Goal: Task Accomplishment & Management: Complete application form

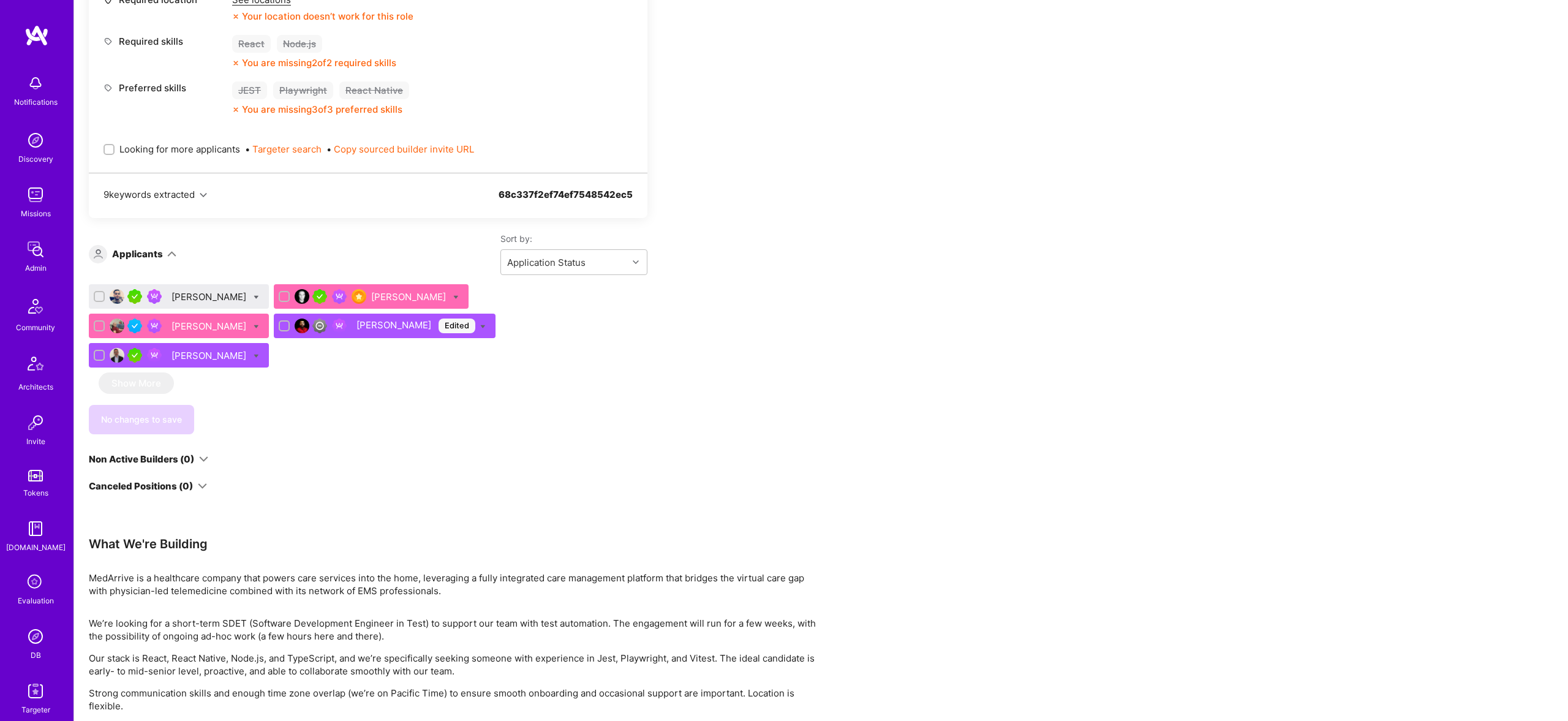
scroll to position [583, 0]
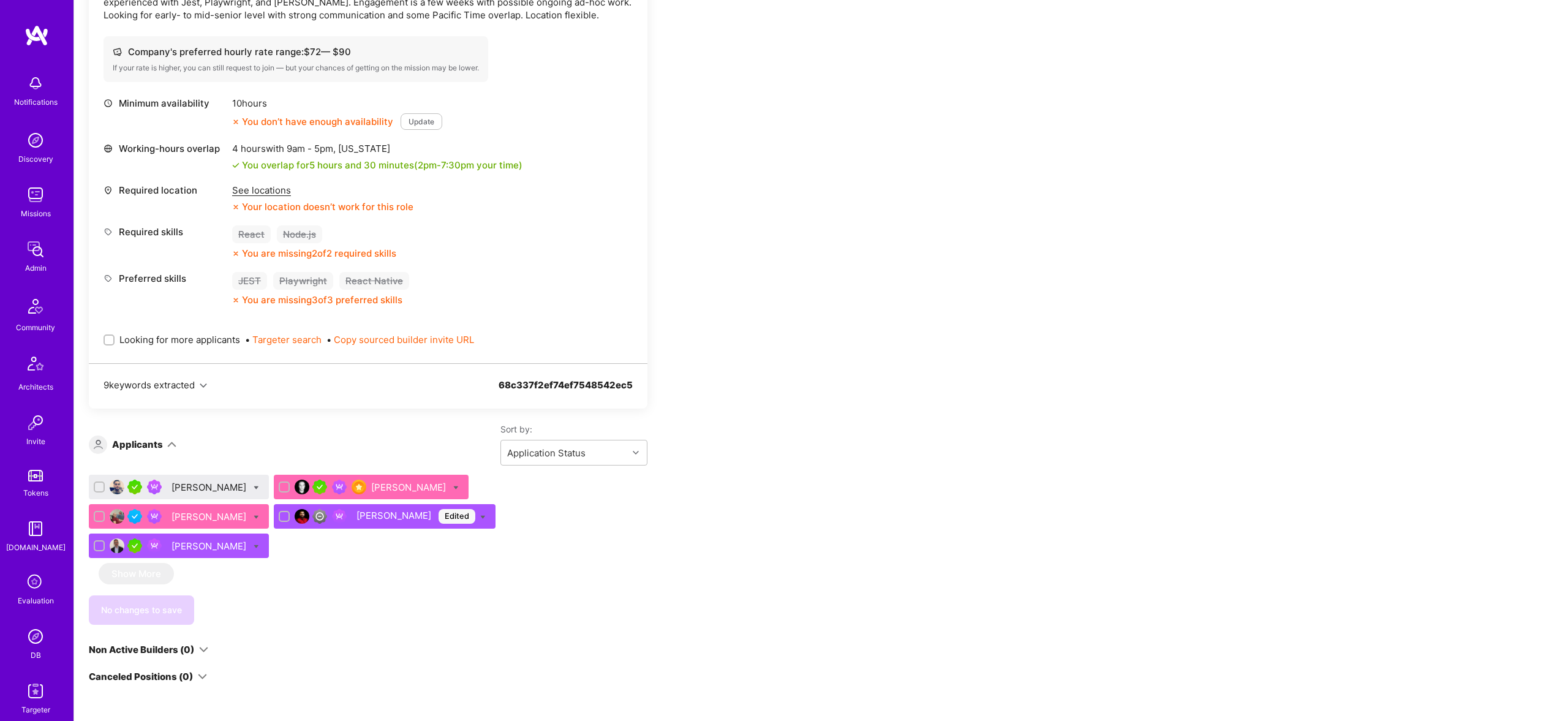
scroll to position [394, 0]
click at [749, 574] on div "Apply for a Mission Role We've proposed builders to MedArrive. You can still ap…" at bounding box center [456, 370] width 735 height 1063
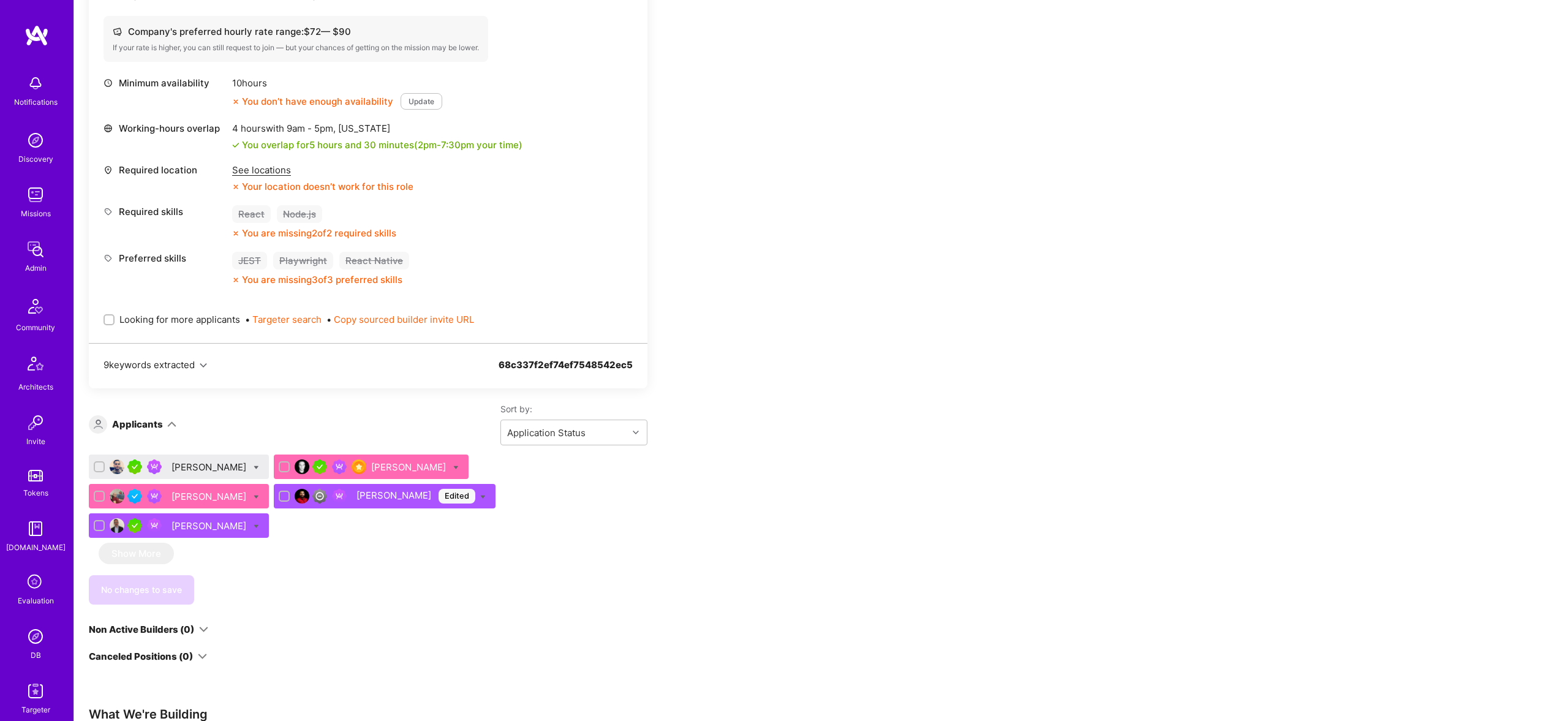
scroll to position [584, 0]
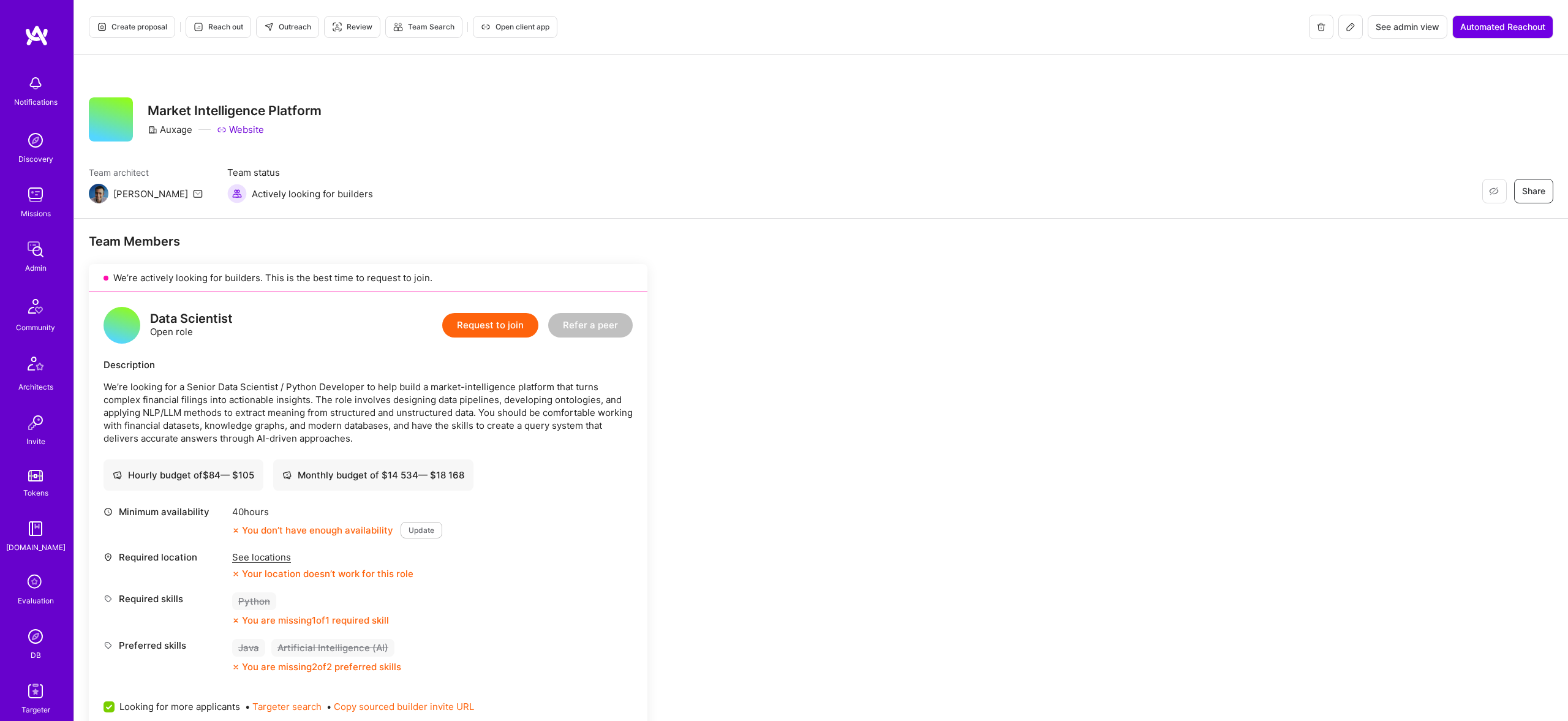
click at [184, 139] on div "Market Intelligence Platform Auxage Website" at bounding box center [235, 119] width 174 height 44
click at [186, 132] on div "Auxage" at bounding box center [170, 129] width 45 height 13
copy div "Auxage"
click at [148, 20] on button "Create proposal" at bounding box center [131, 26] width 87 height 22
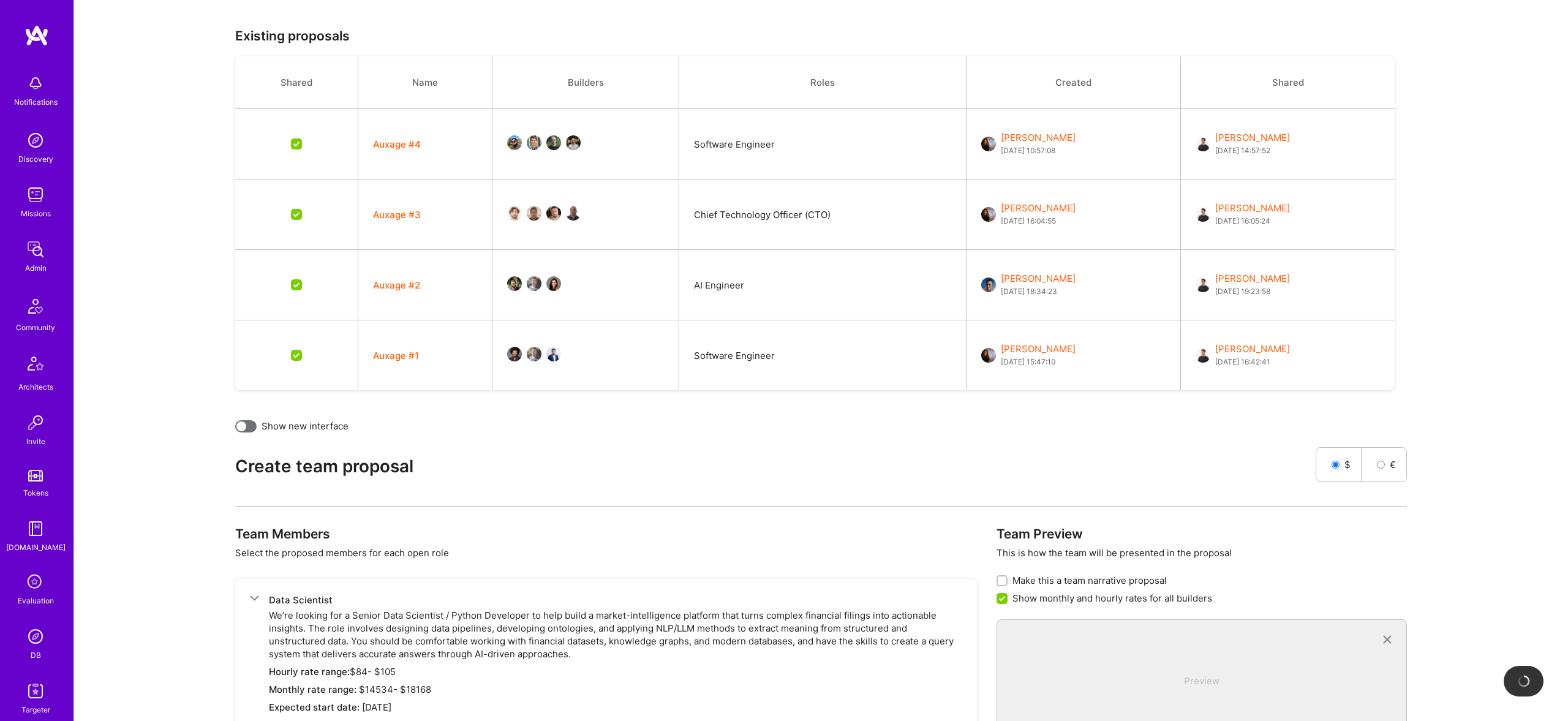
scroll to position [211, 0]
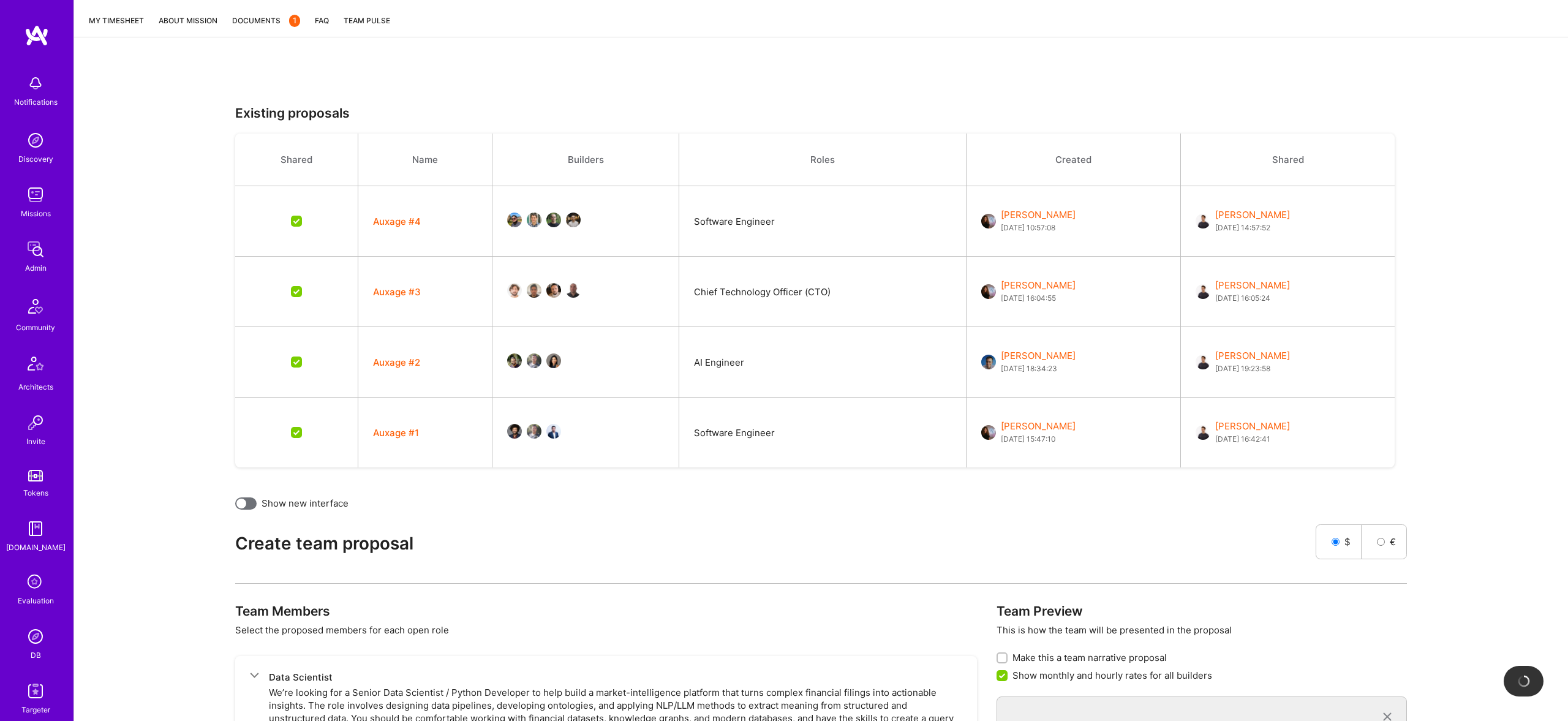
checkbox input "false"
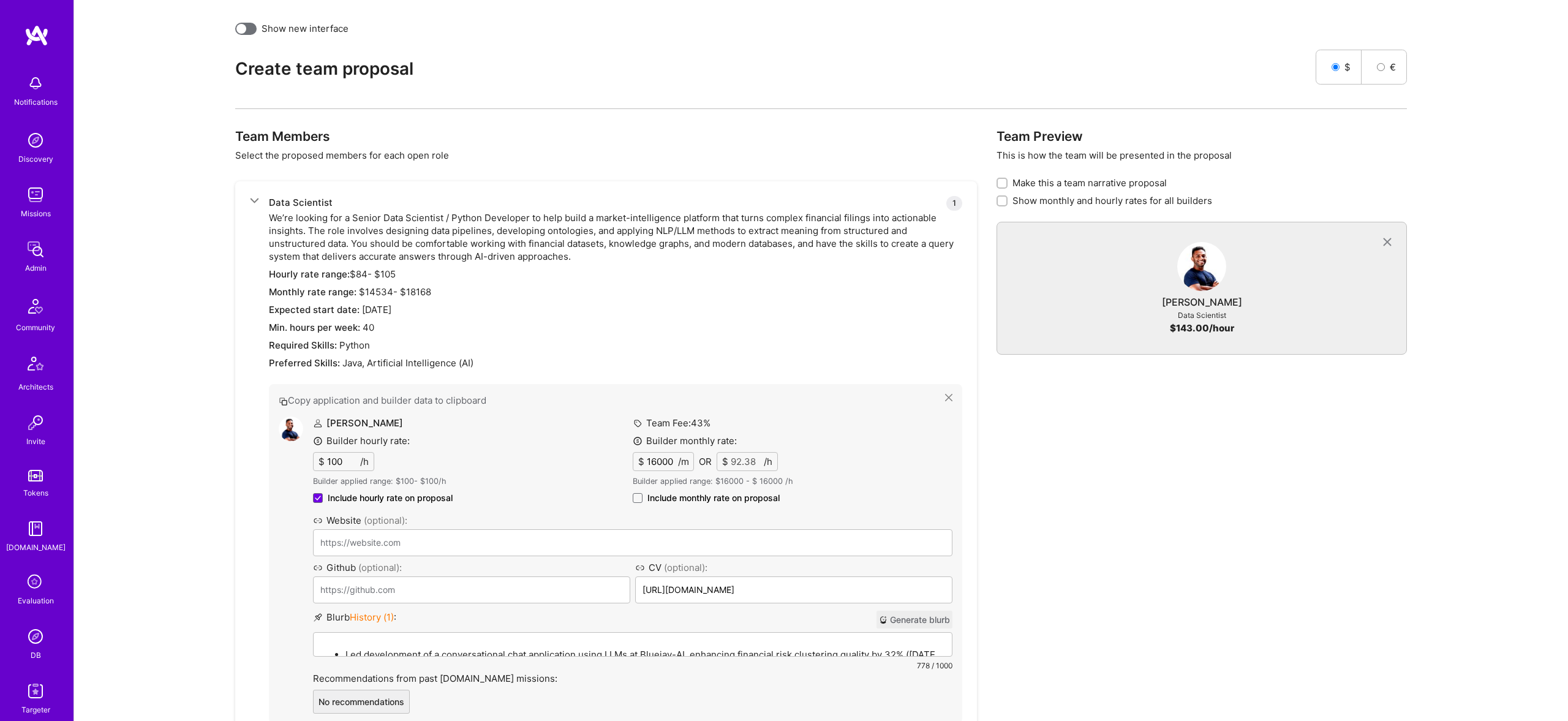
scroll to position [895, 0]
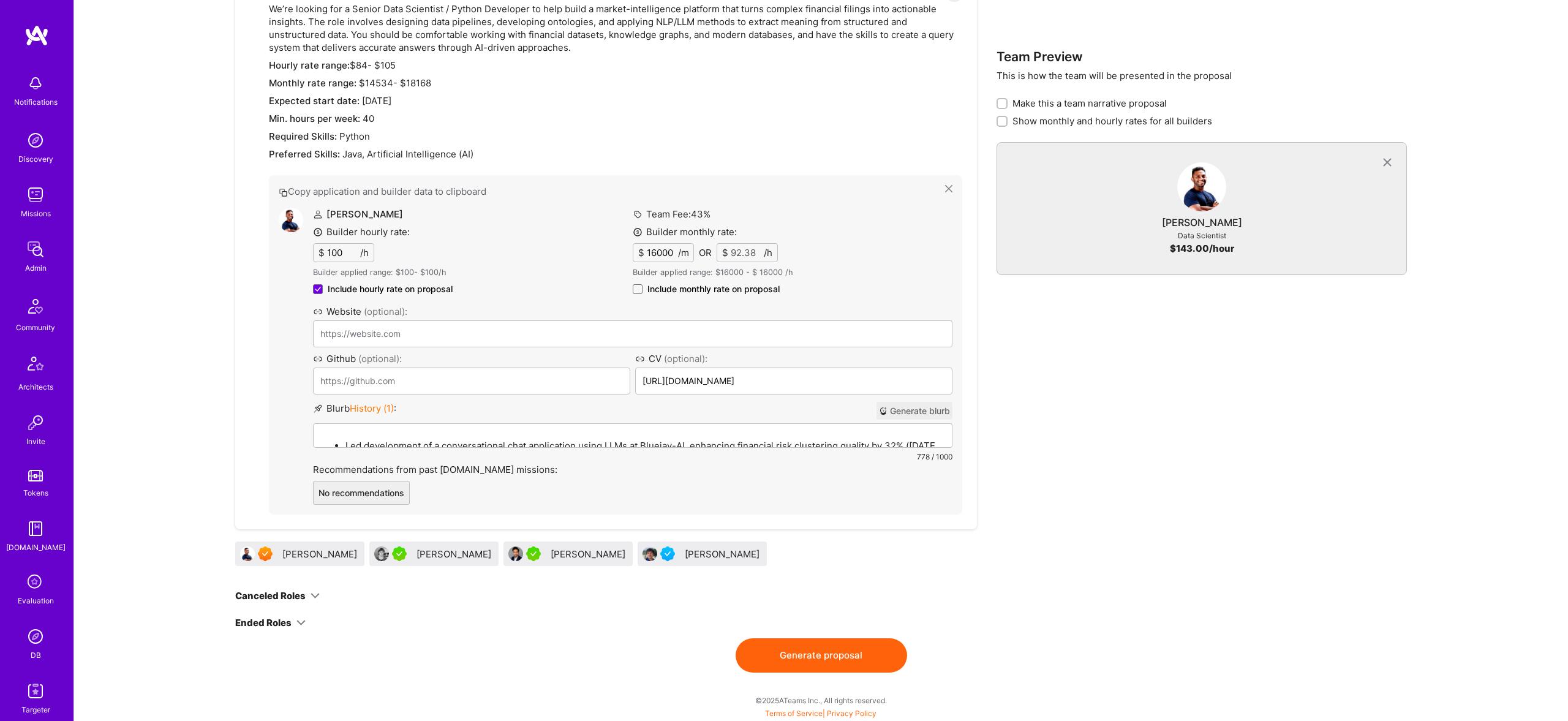
click at [515, 438] on li "Led development of a conversational chat application using LLMs at Bluejay-AI, …" at bounding box center [645, 445] width 599 height 14
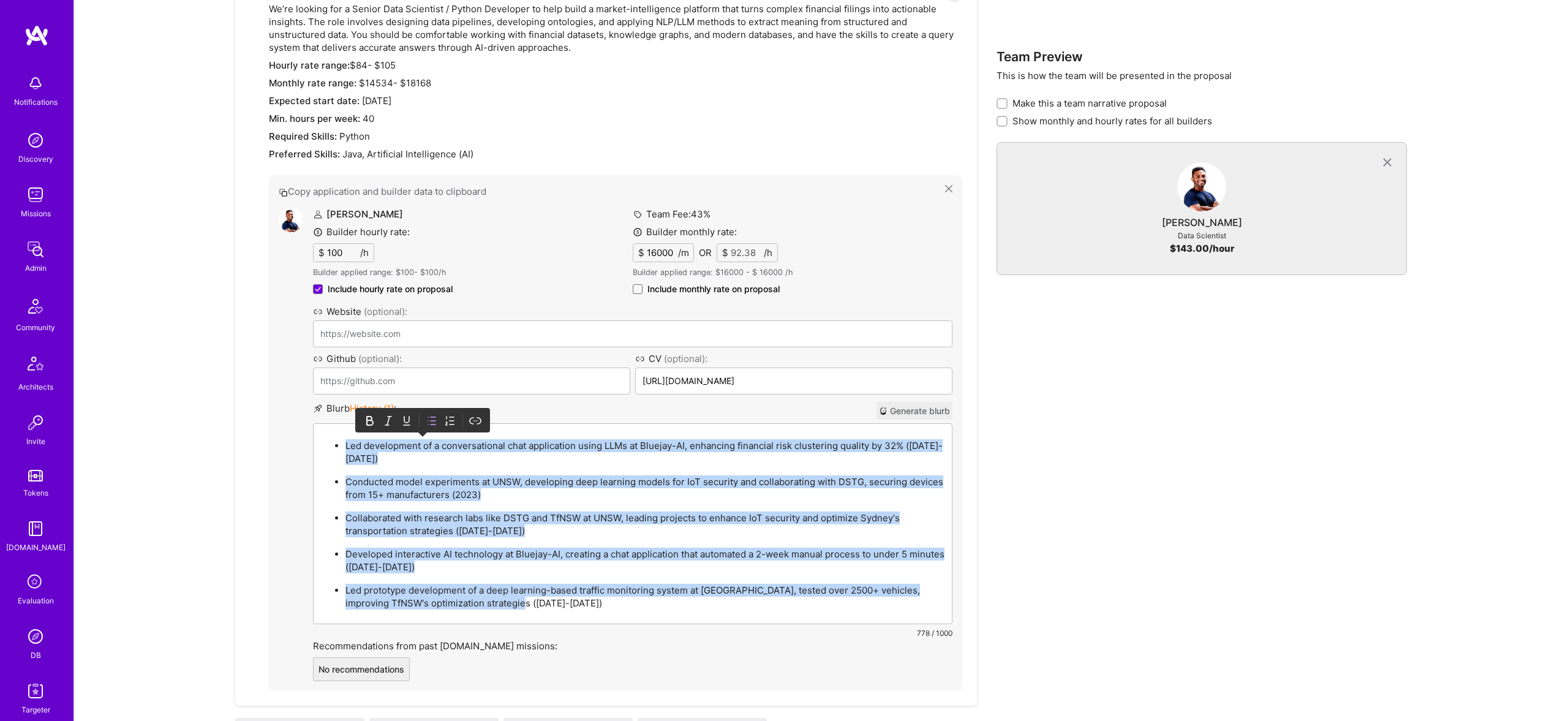
paste div
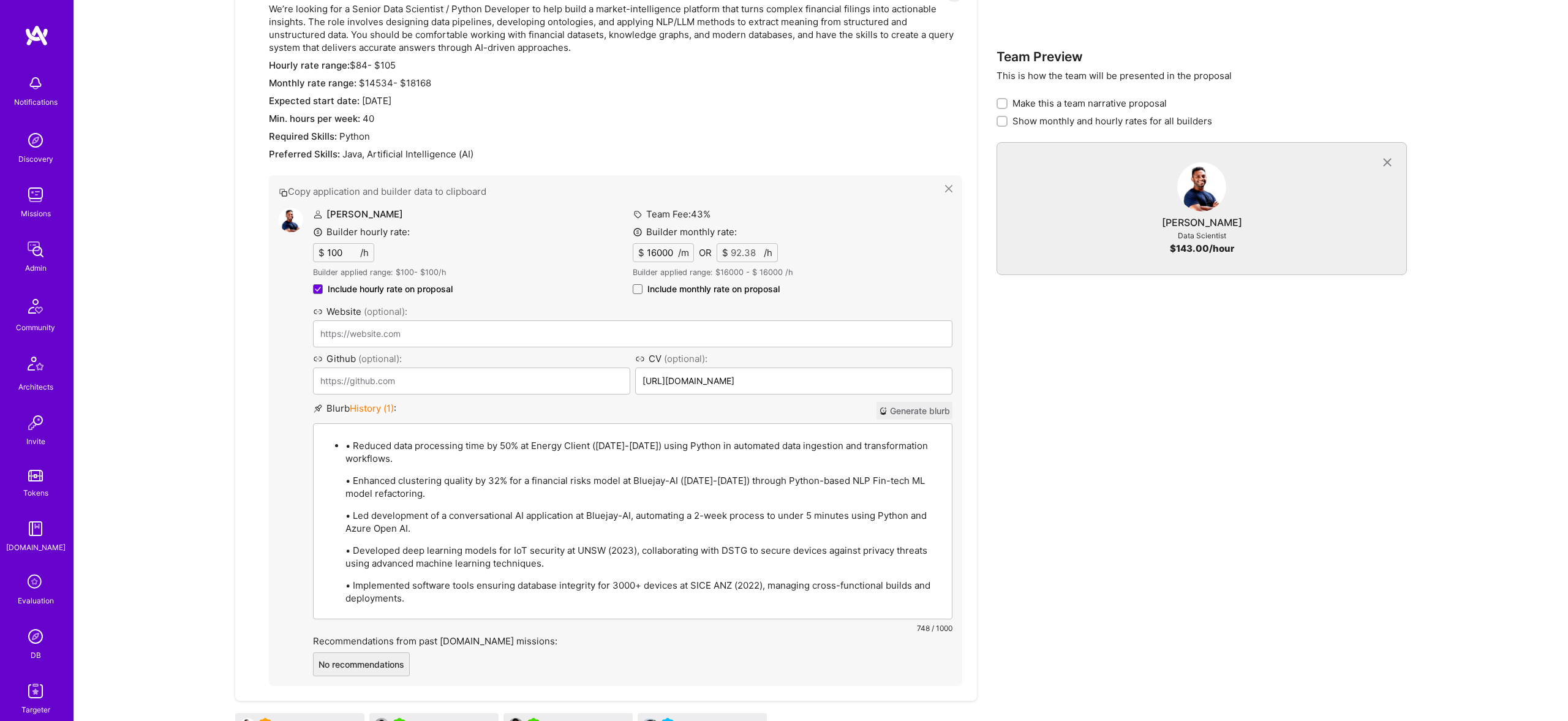
click at [357, 445] on p "• Reduced data processing time by 50% at Energy Client (2024-2025) using Python…" at bounding box center [645, 452] width 599 height 25
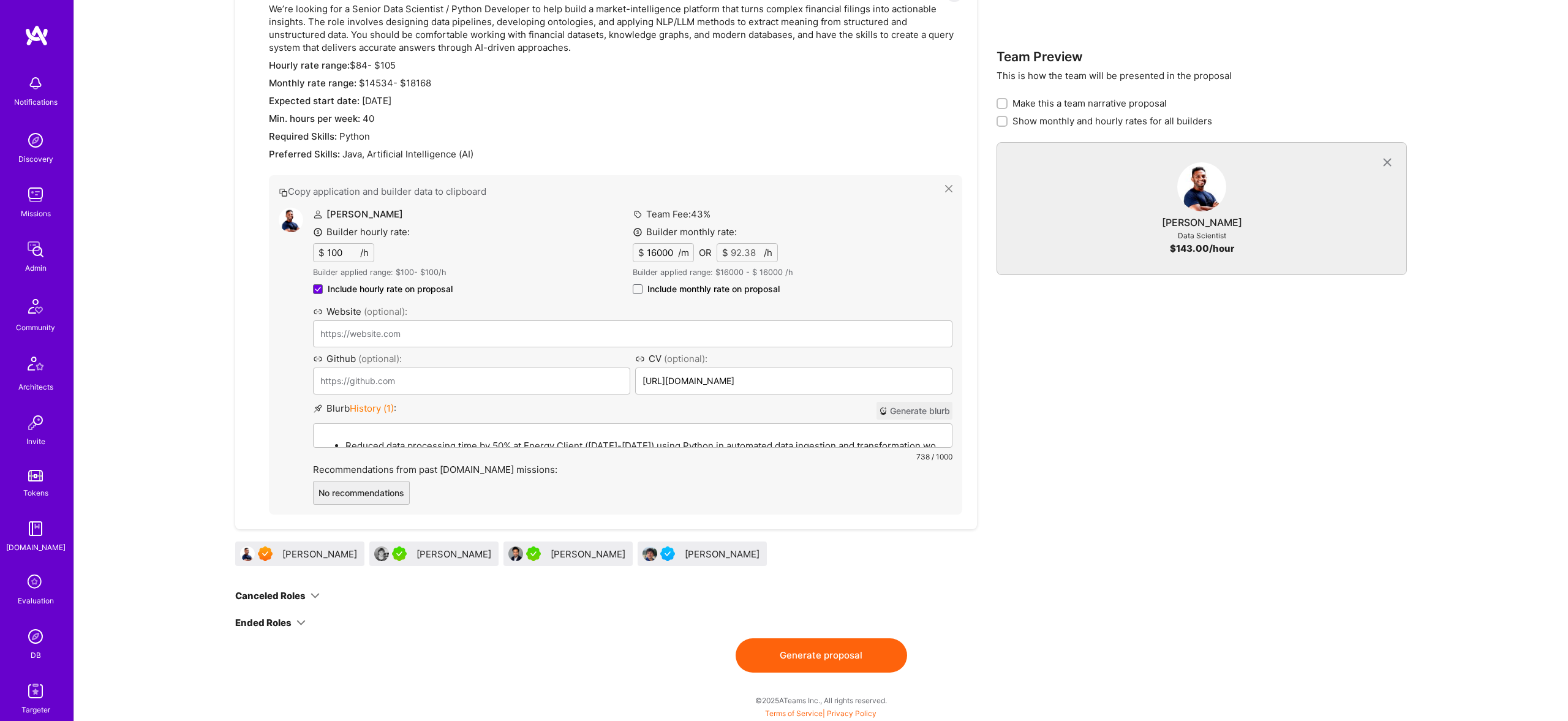
click at [829, 655] on button "Generate proposal" at bounding box center [821, 655] width 171 height 34
drag, startPoint x: 710, startPoint y: 282, endPoint x: 716, endPoint y: 288, distance: 8.5
click at [710, 282] on div "Builder monthly rate: $ 16000 /m OR $ 92.38 /h Builder applied range: $ 16000 -…" at bounding box center [793, 261] width 319 height 72
click at [719, 286] on span "Include monthly rate on proposal" at bounding box center [714, 289] width 132 height 13
click at [730, 293] on span "Include monthly rate on proposal" at bounding box center [714, 289] width 132 height 13
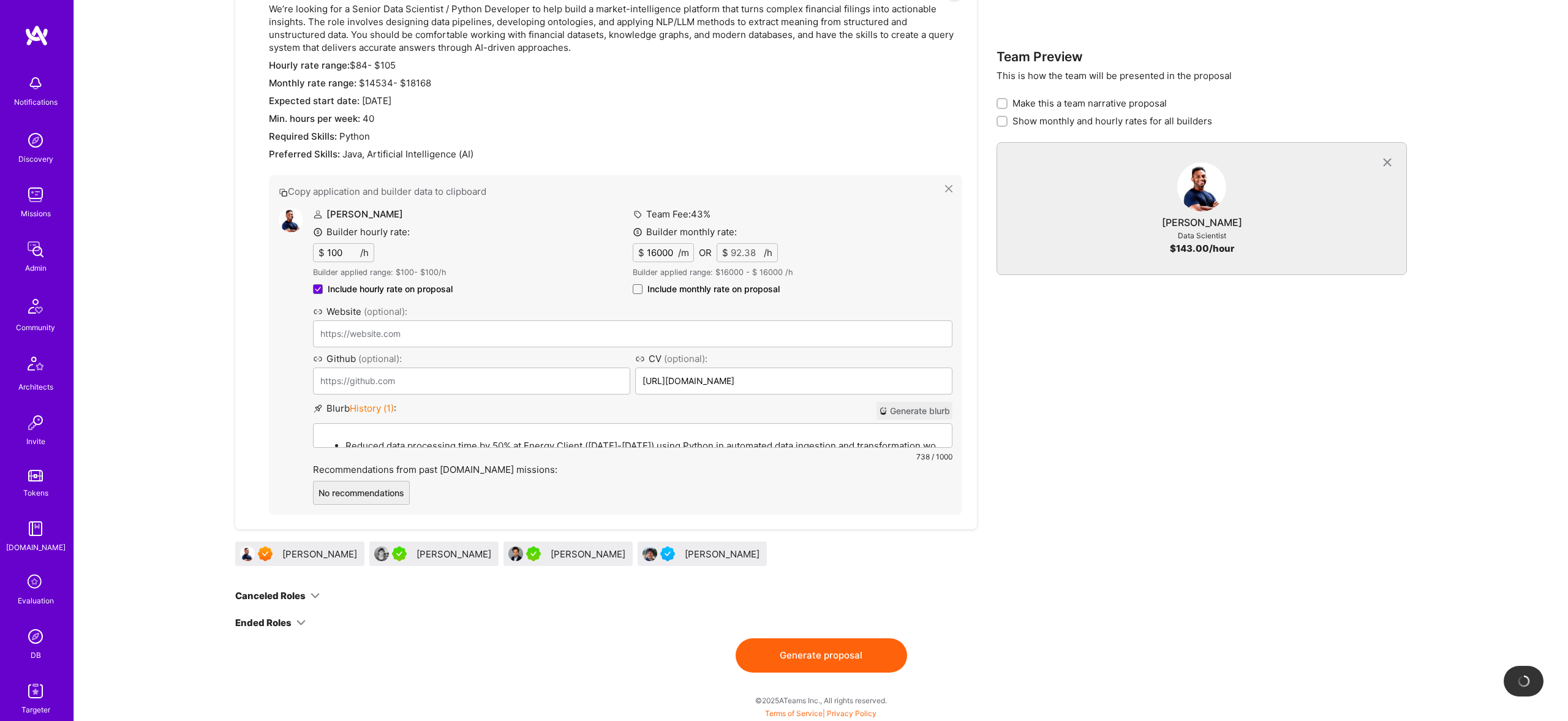
click at [0, 0] on input "Include monthly rate on proposal" at bounding box center [0, 0] width 0 height 0
checkbox input "true"
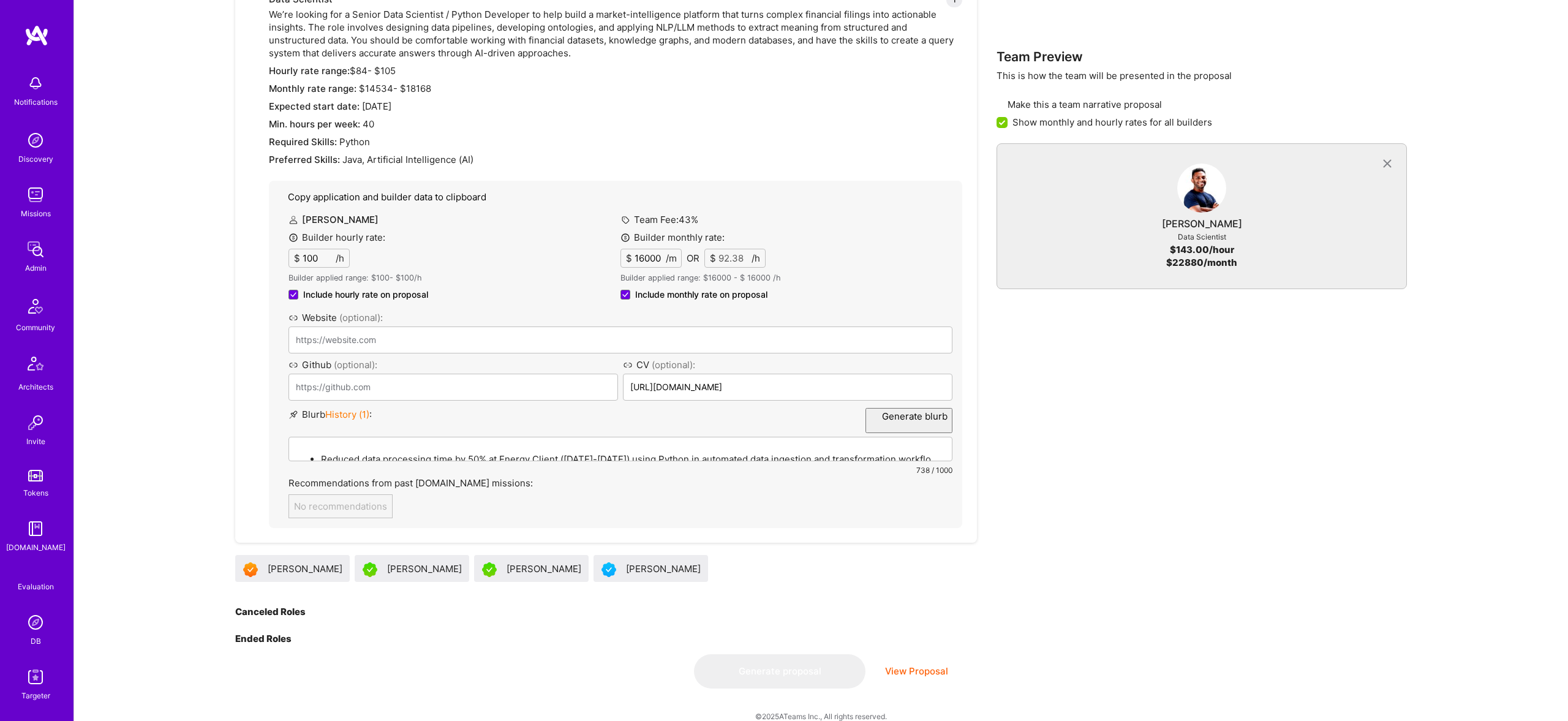
scroll to position [0, 0]
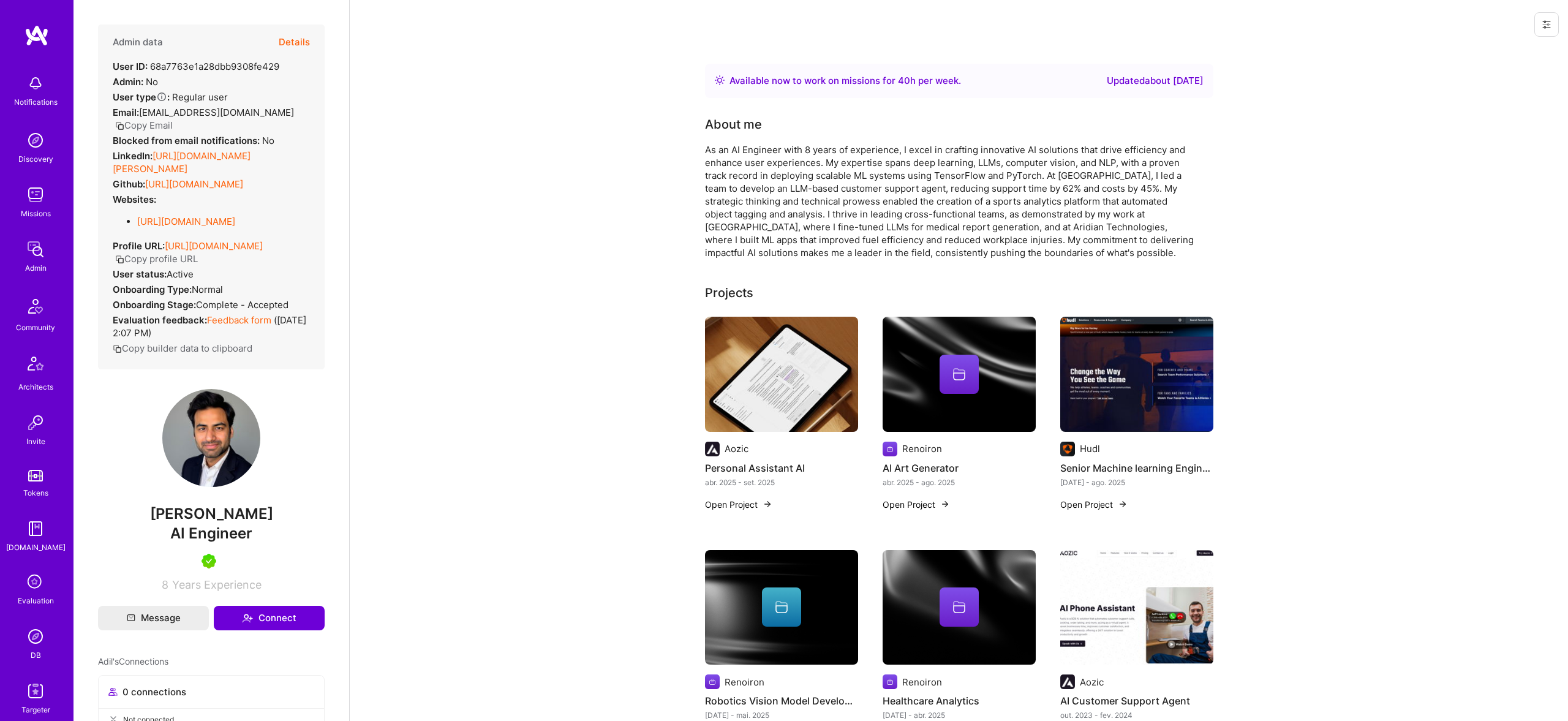
click at [292, 38] on button "Details" at bounding box center [294, 42] width 31 height 35
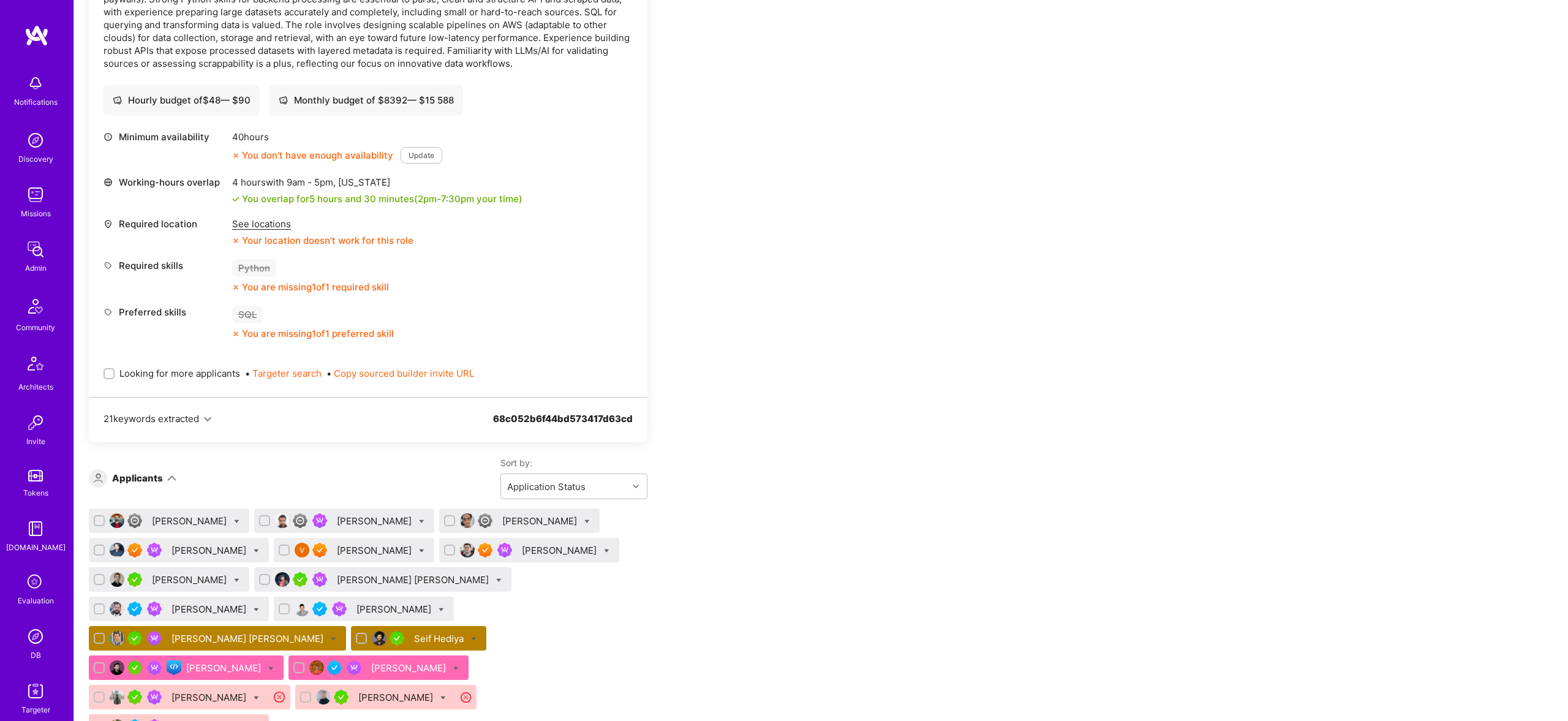
scroll to position [2441, 0]
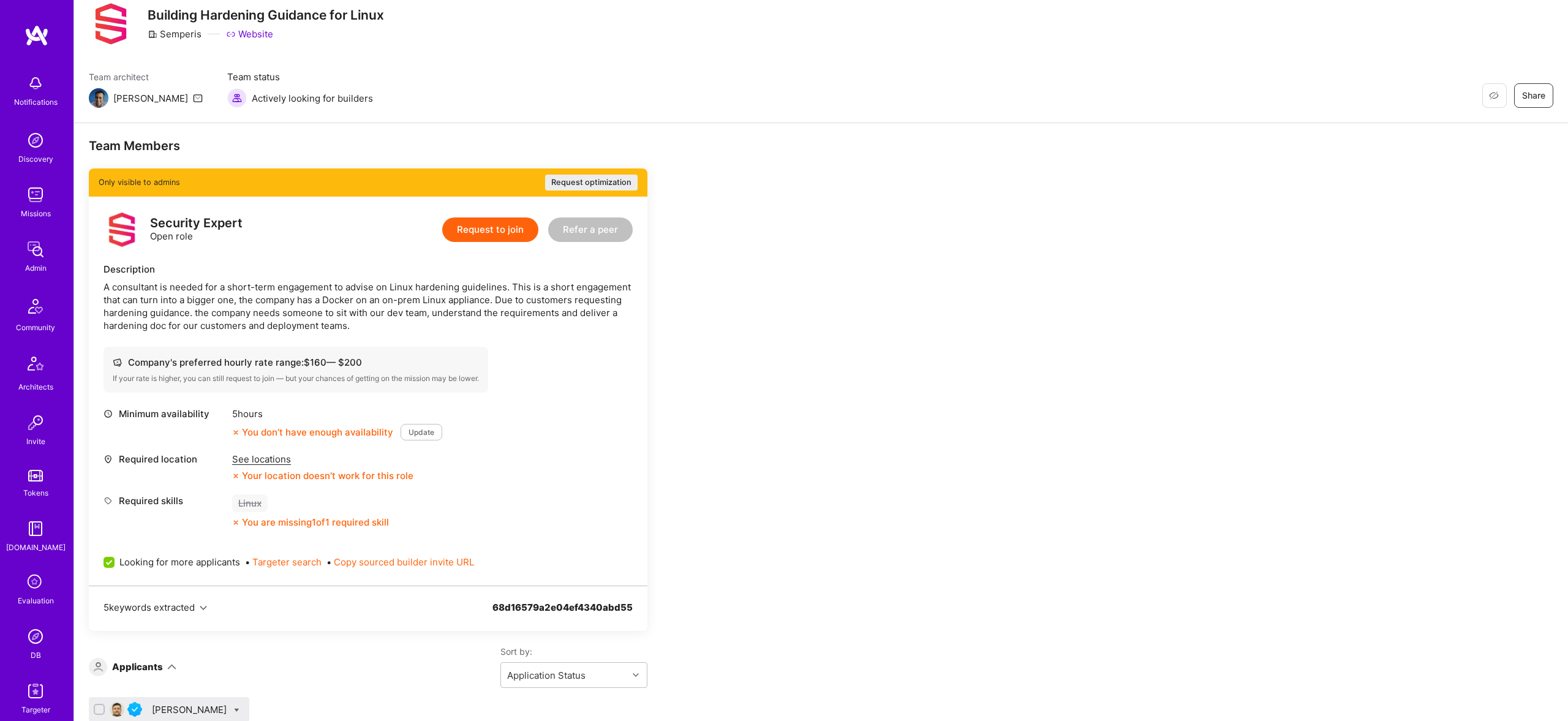
scroll to position [94, 0]
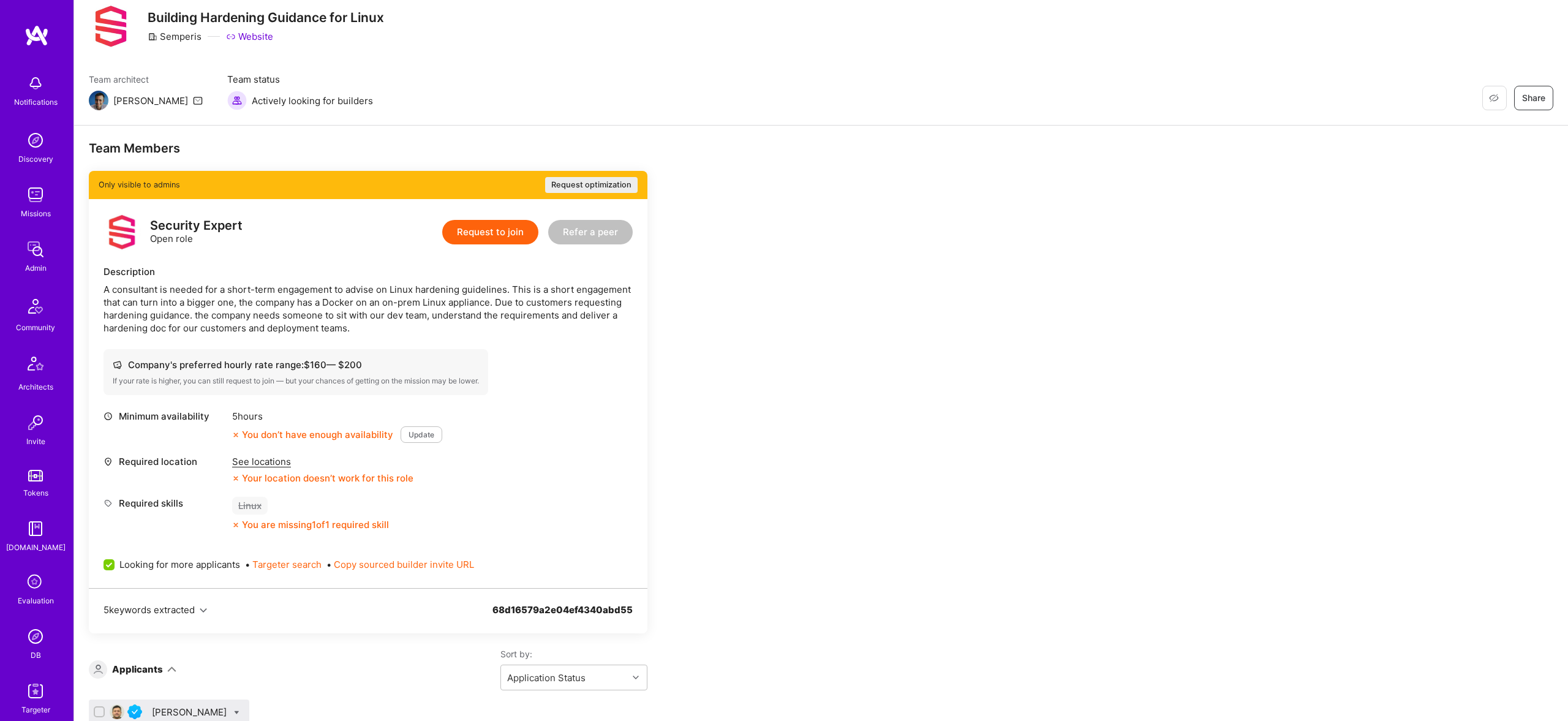
click at [190, 39] on div "Semperis" at bounding box center [174, 36] width 54 height 13
copy div "Semperis"
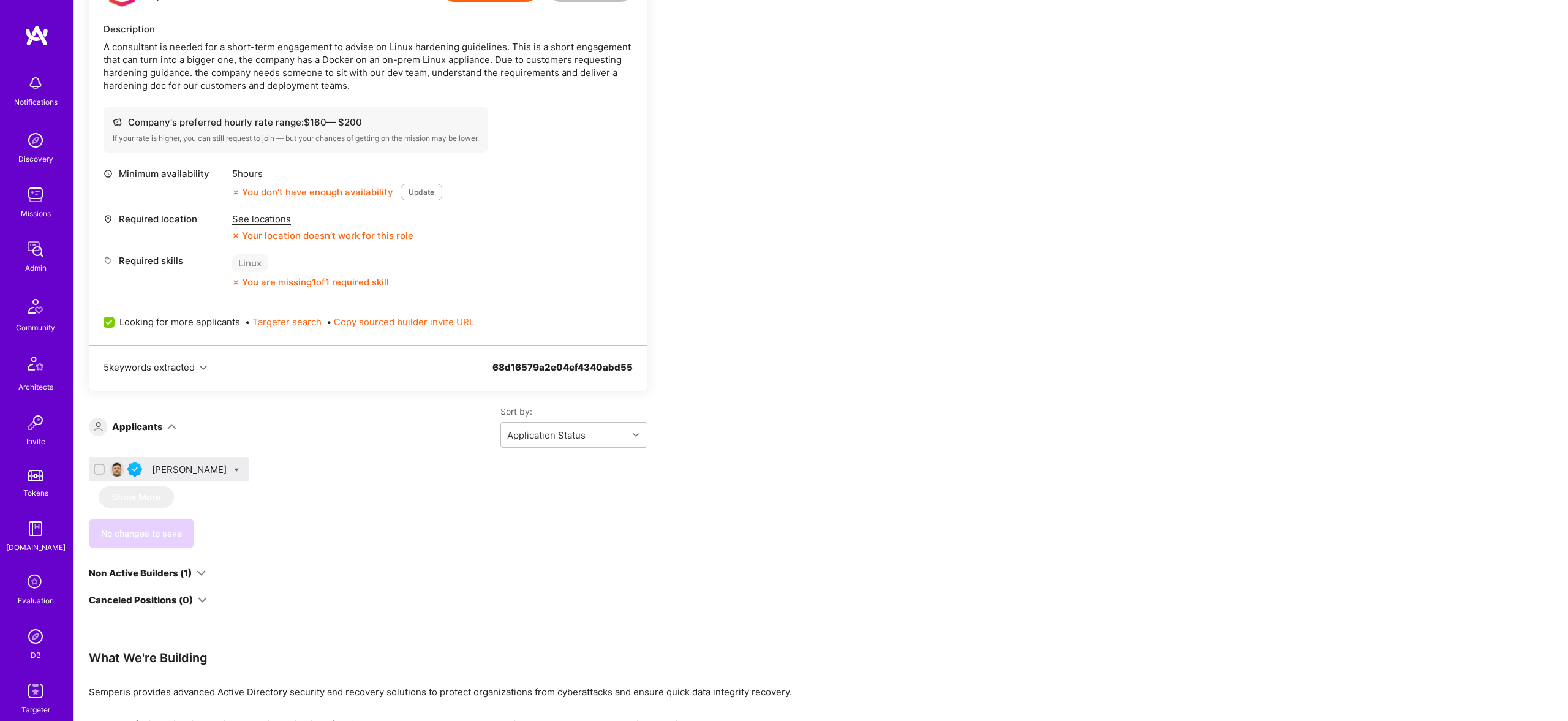
scroll to position [0, 0]
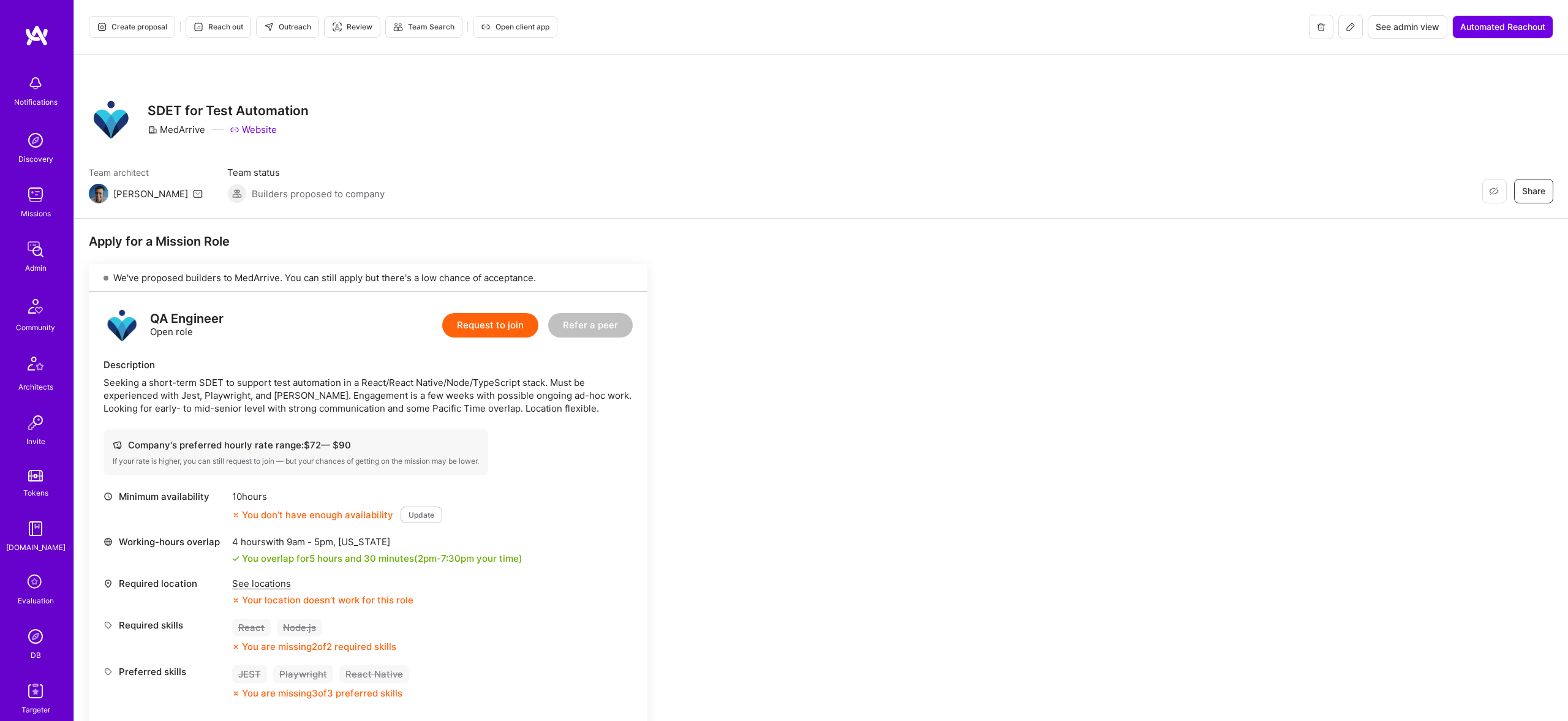
scroll to position [584, 0]
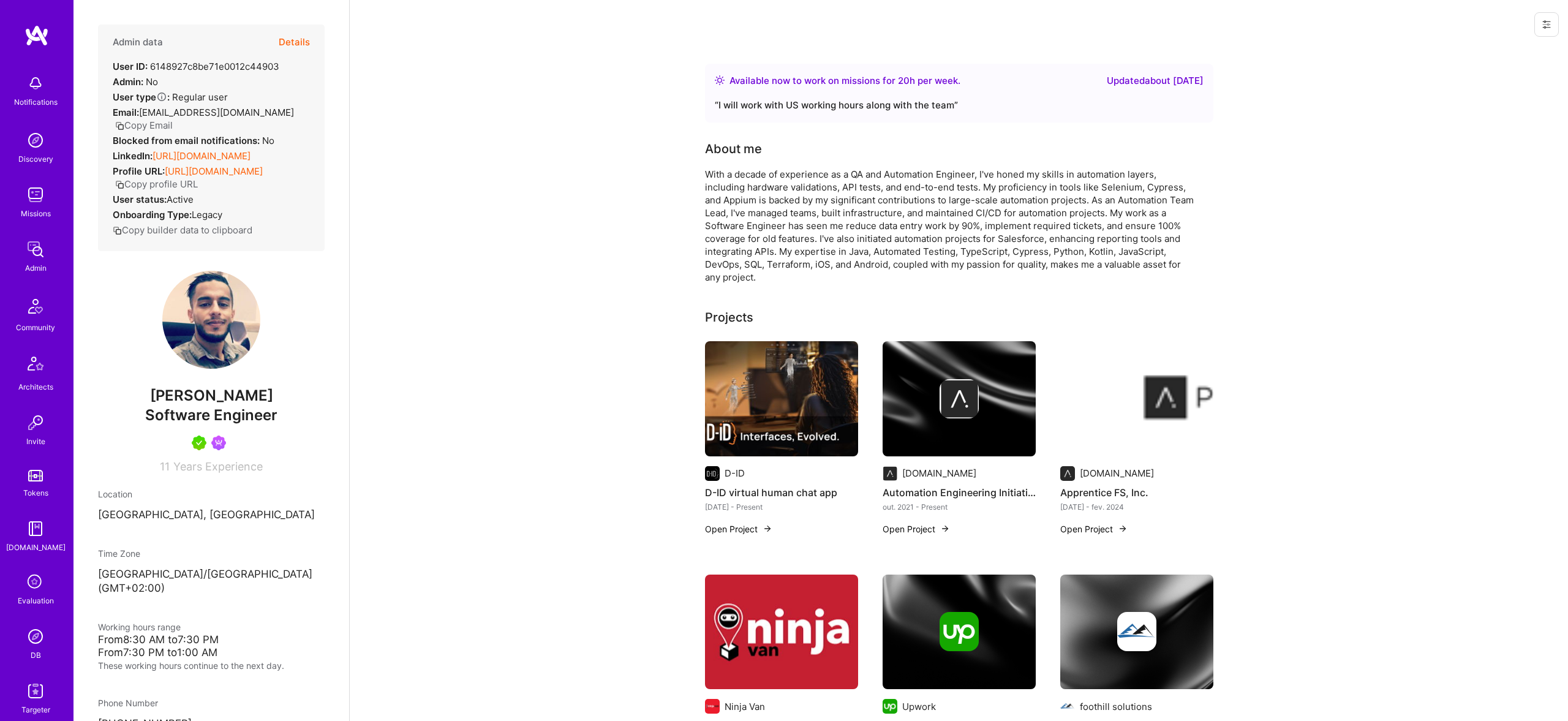
click at [289, 40] on button "Details" at bounding box center [294, 42] width 31 height 35
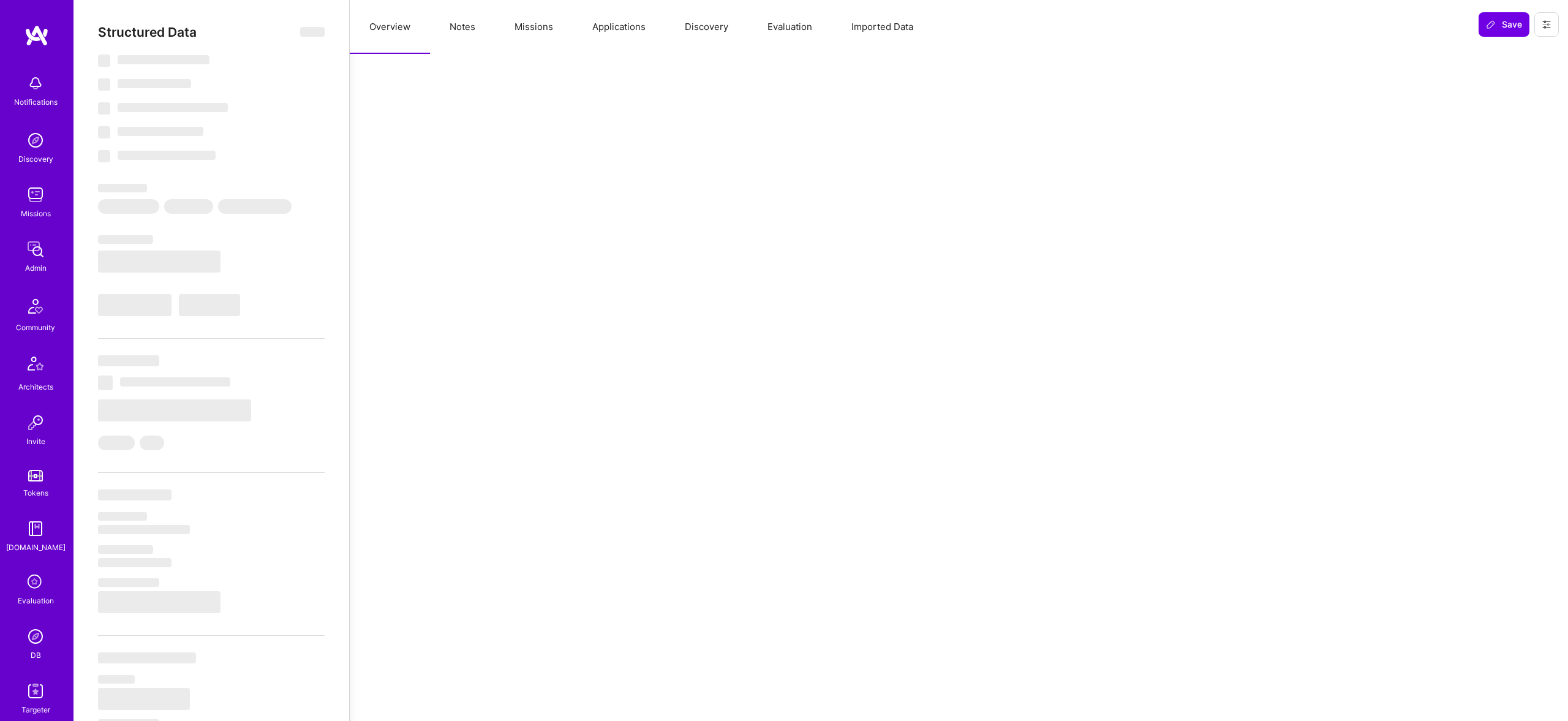
click at [472, 25] on button "Notes" at bounding box center [462, 26] width 65 height 54
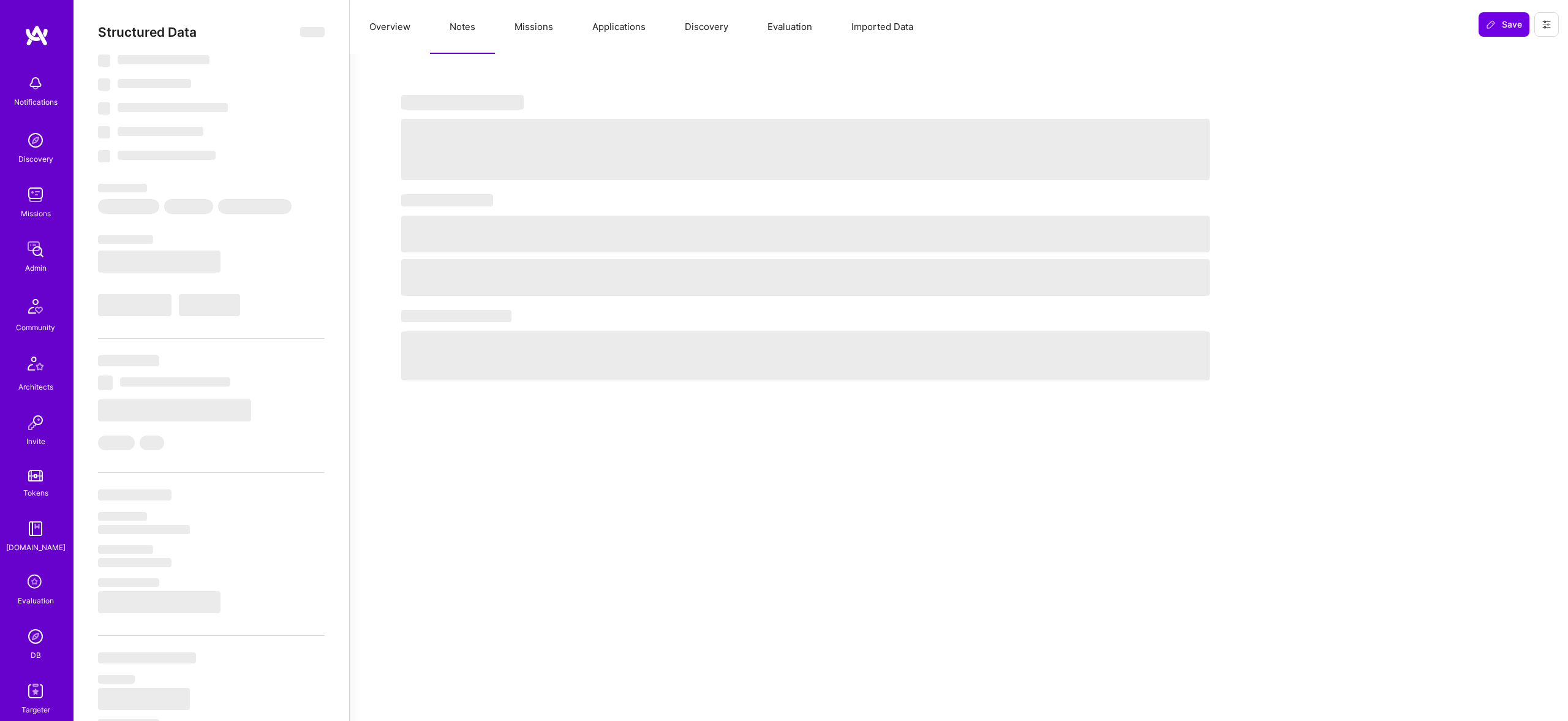
select select "Right Now"
select select "5"
select select "7"
select select "6"
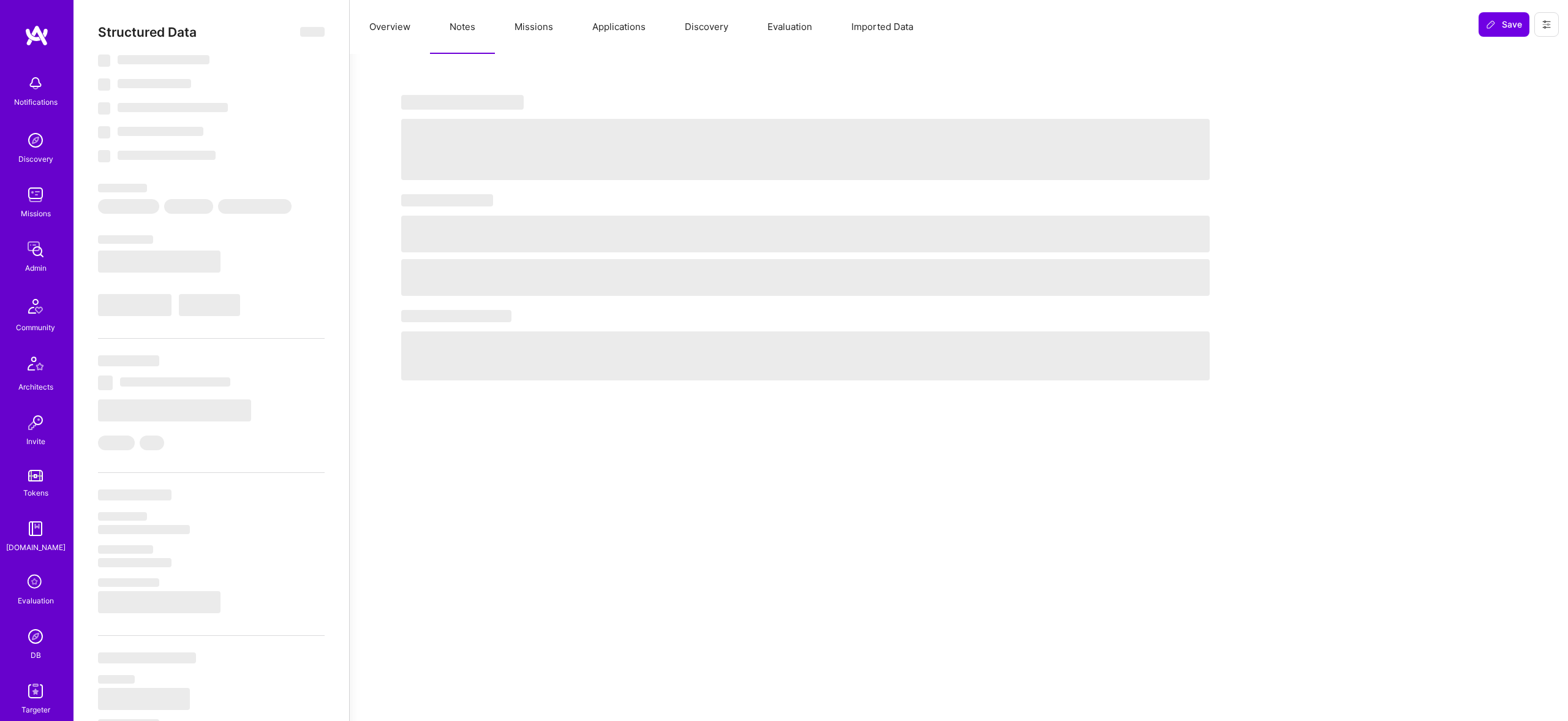
select select "IL"
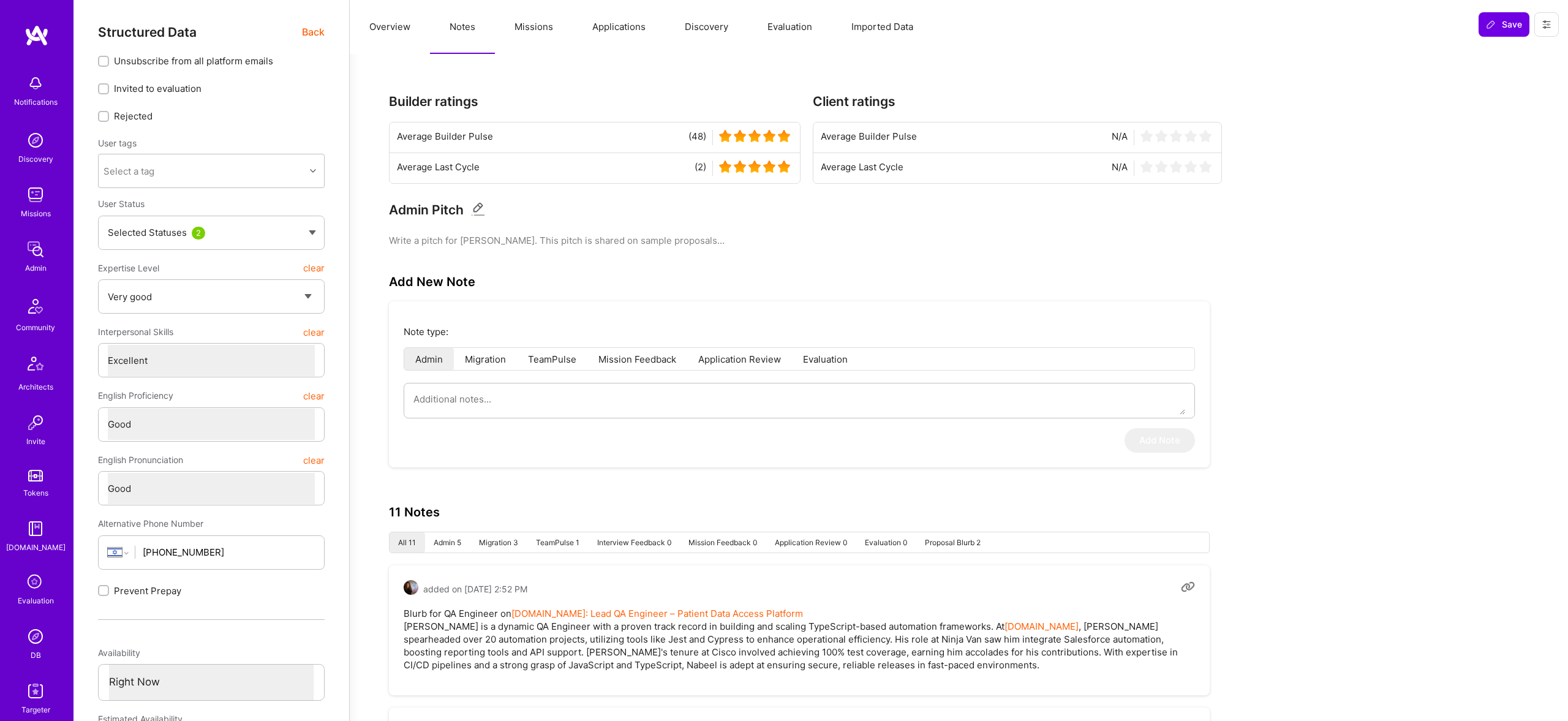
click at [531, 24] on button "Missions" at bounding box center [534, 26] width 78 height 54
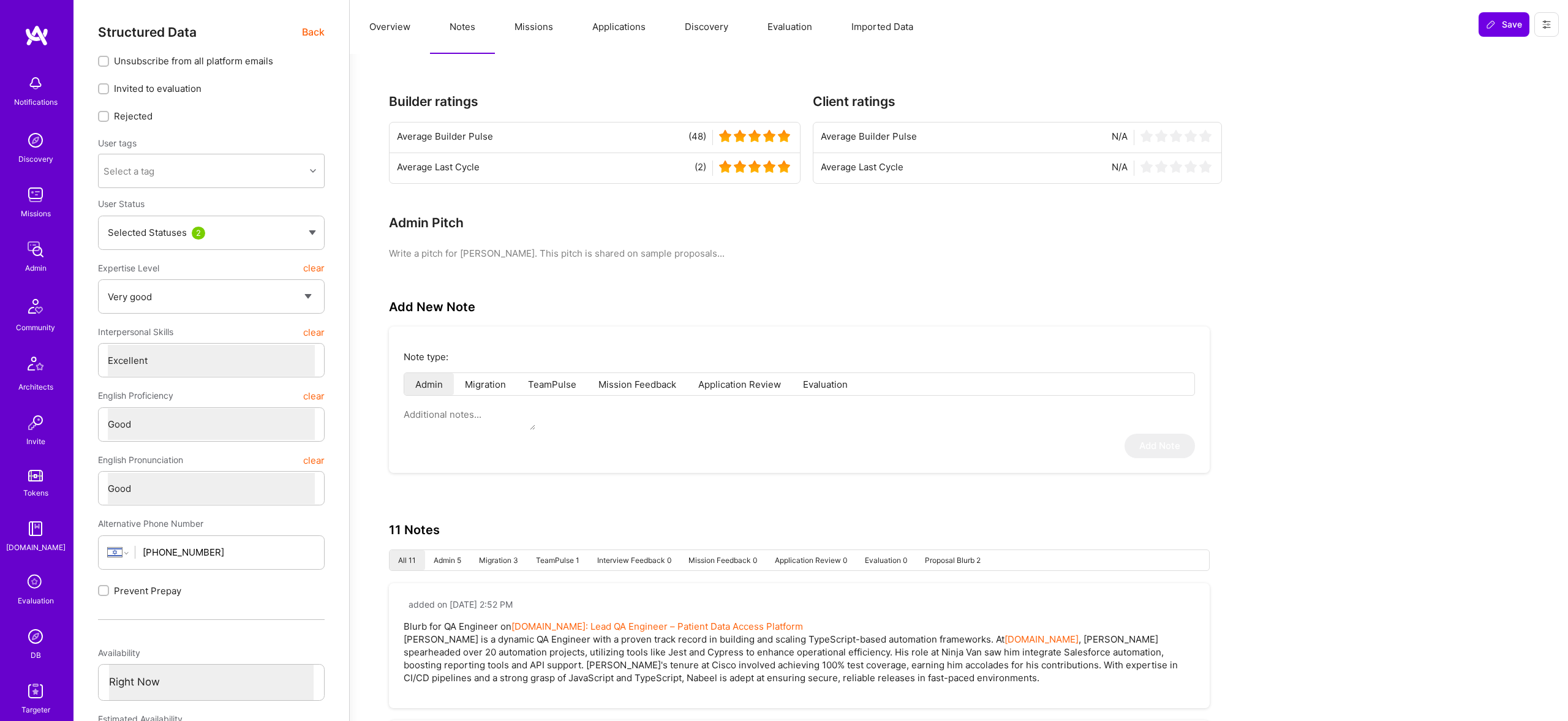
scroll to position [1, 0]
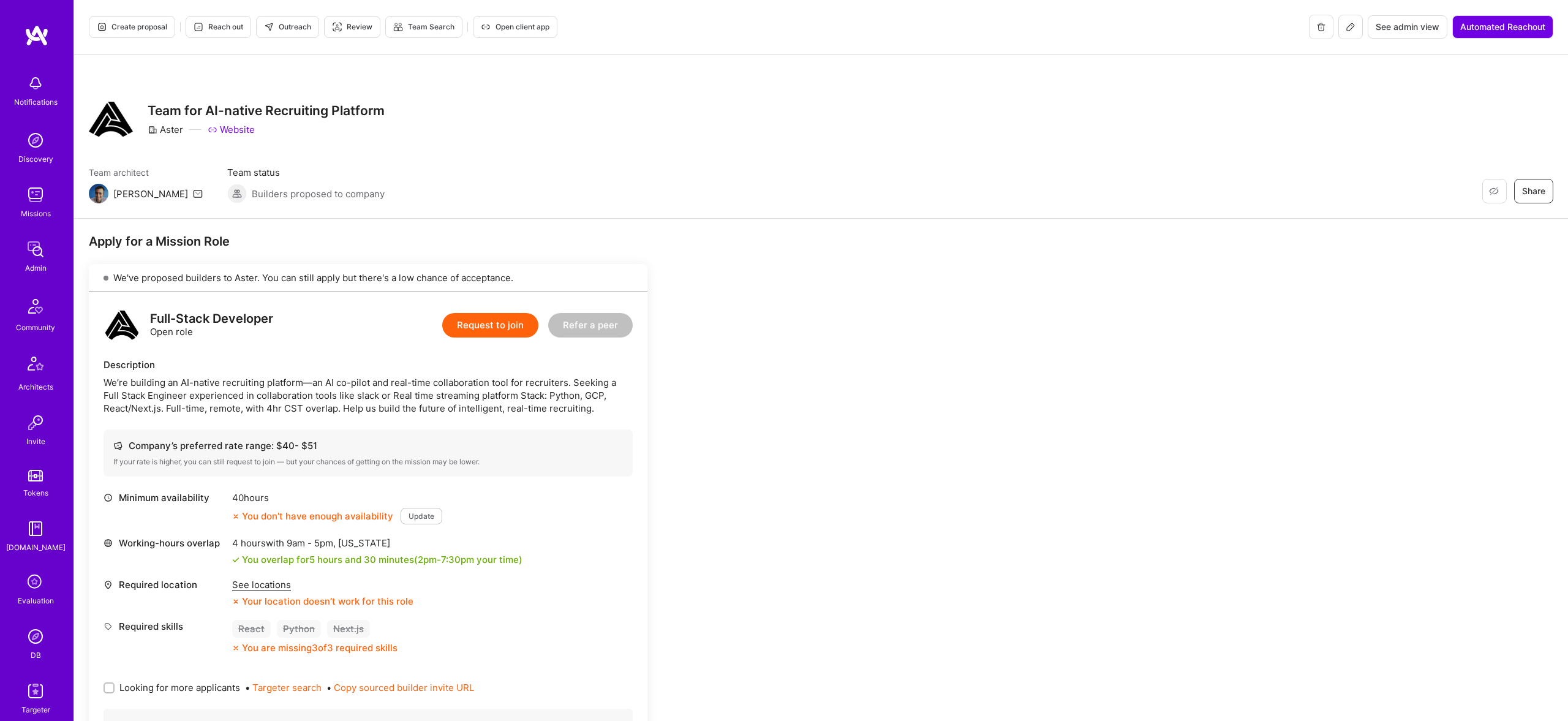
click at [131, 36] on div "Create proposal Reach out Outreach Review Team Search Open client app See admin…" at bounding box center [821, 27] width 1494 height 55
click at [131, 25] on span "Create proposal" at bounding box center [131, 26] width 70 height 11
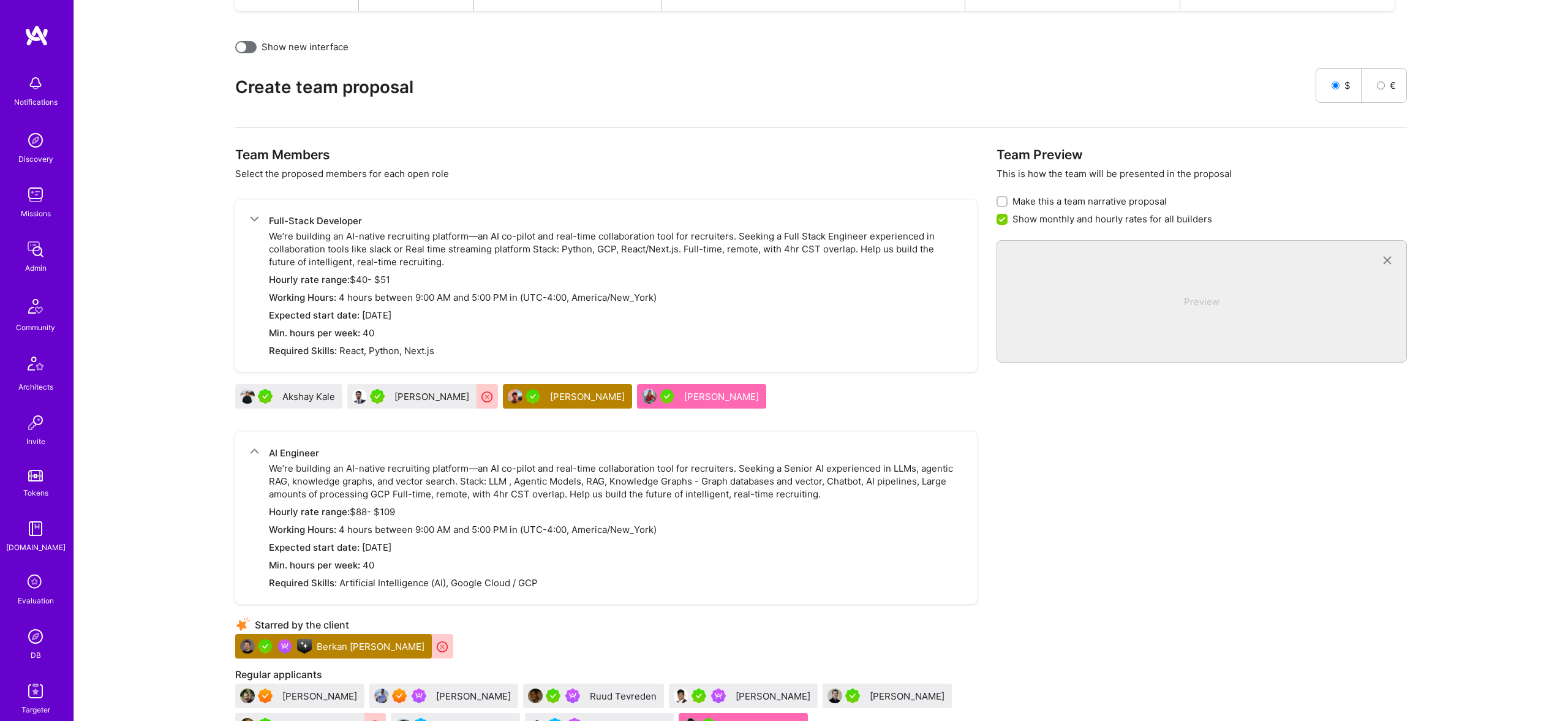
scroll to position [331, 0]
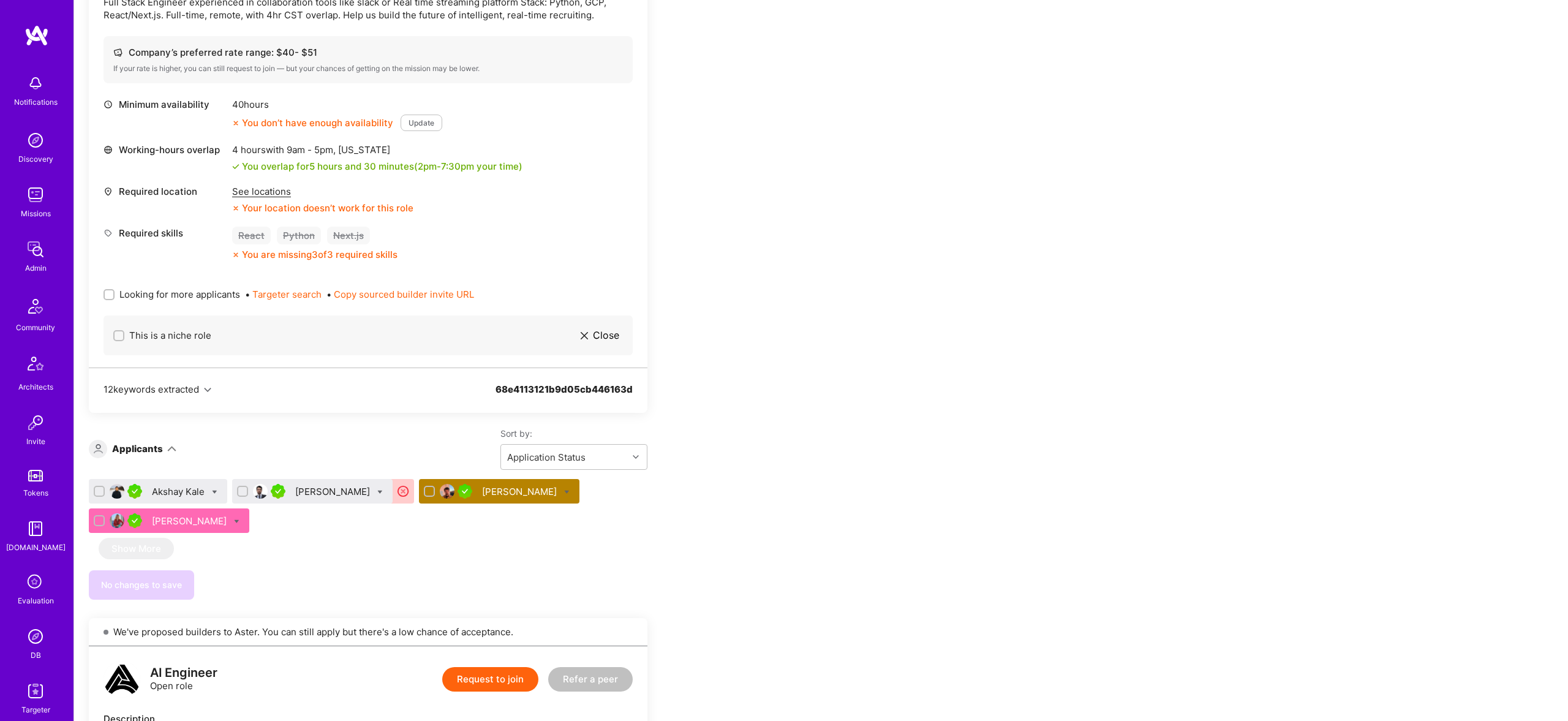
scroll to position [417, 0]
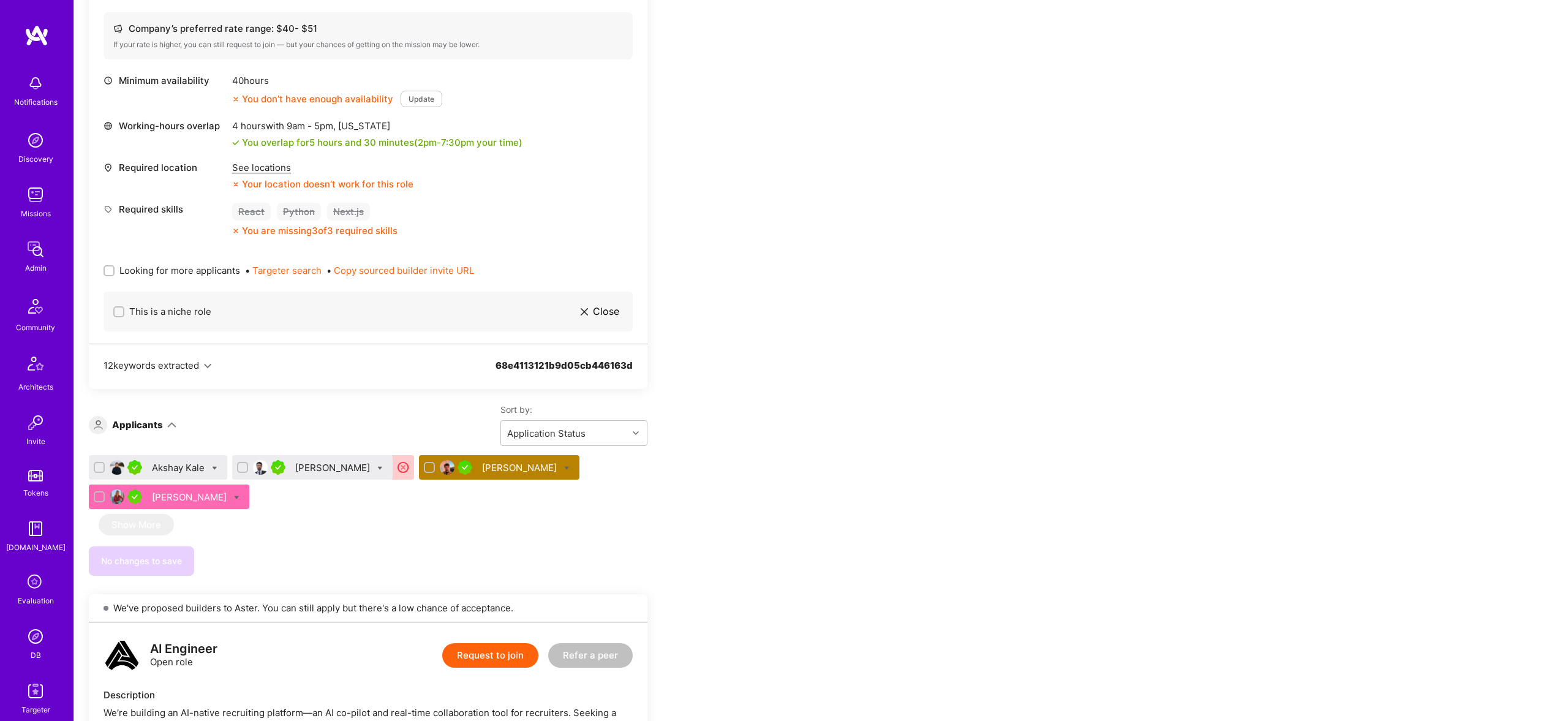
click at [504, 470] on div "[PERSON_NAME]" at bounding box center [520, 468] width 77 height 13
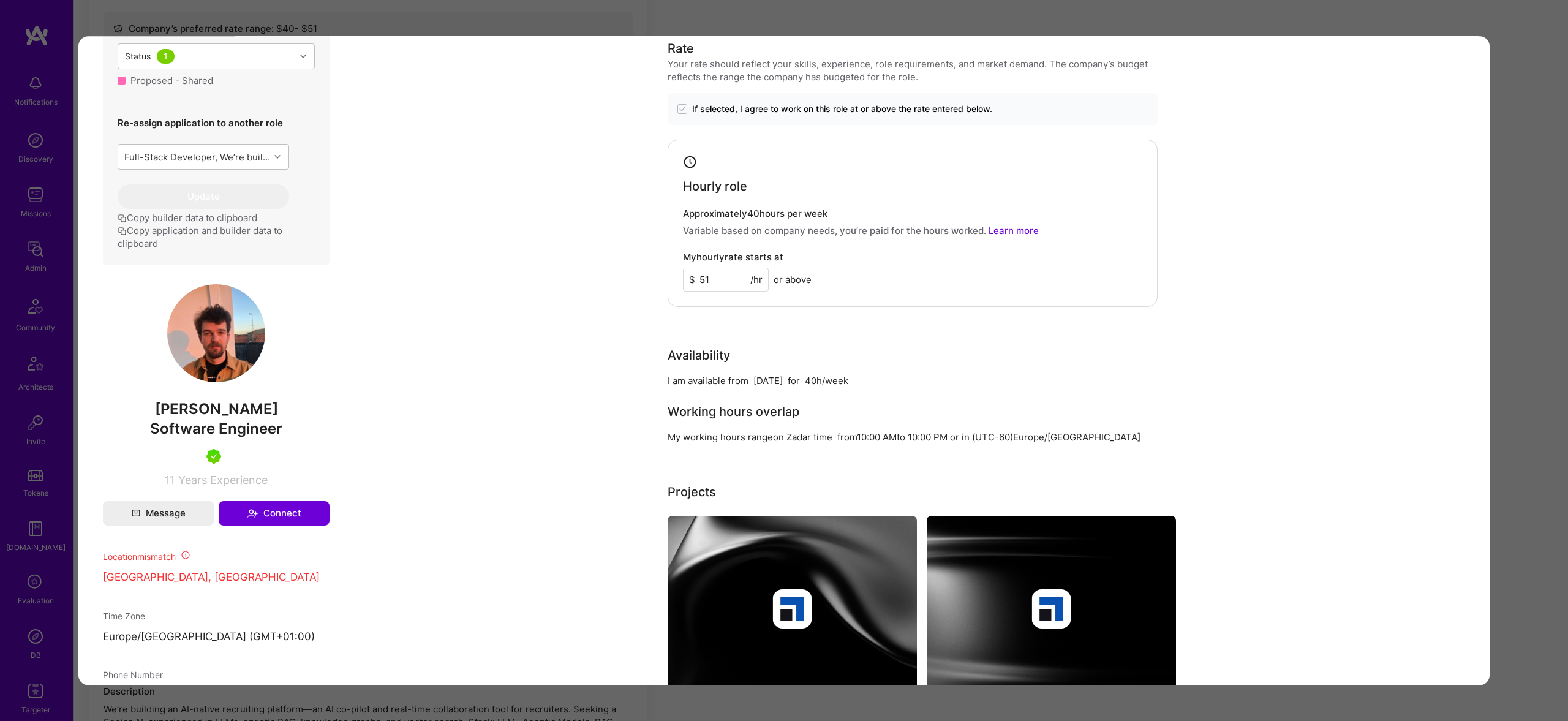
scroll to position [587, 0]
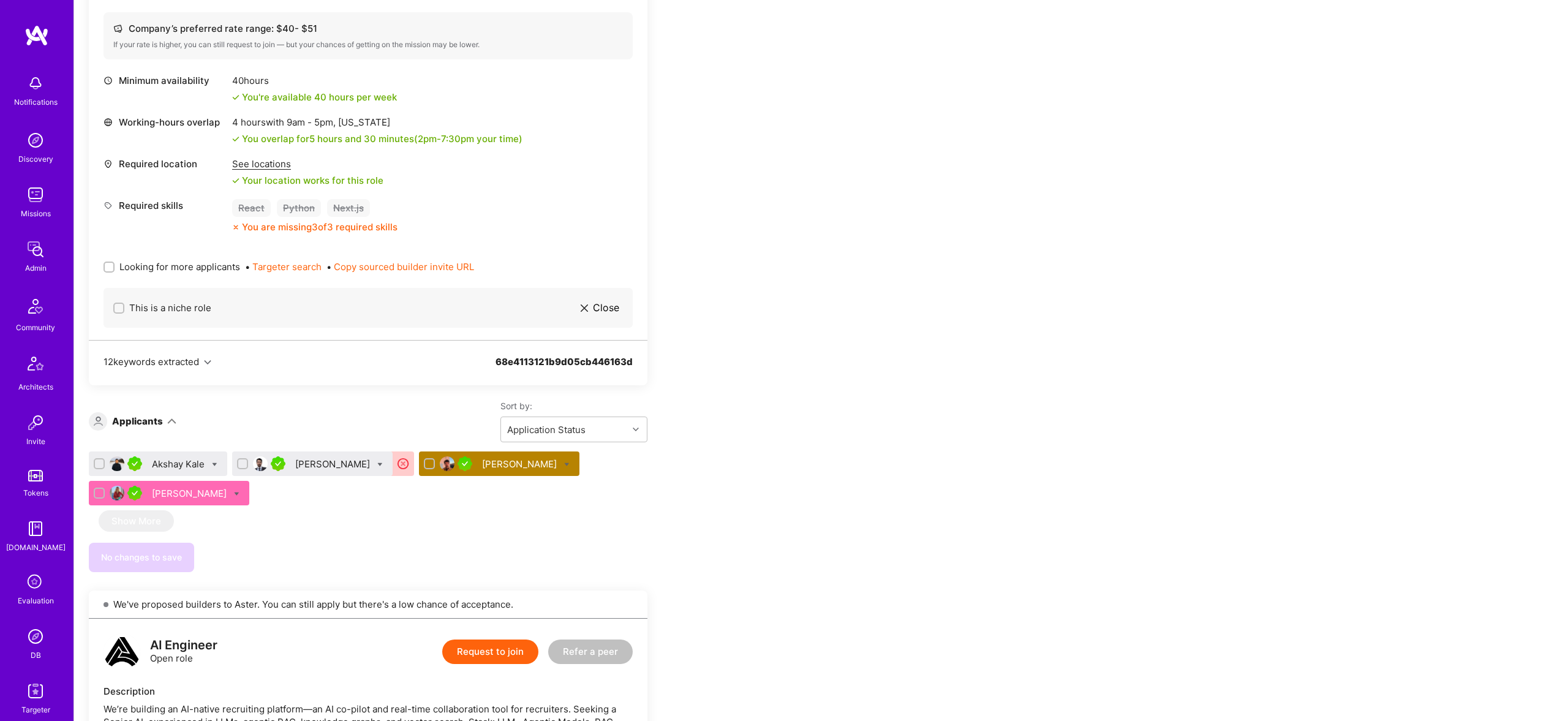
click at [506, 463] on div "[PERSON_NAME]" at bounding box center [520, 464] width 77 height 13
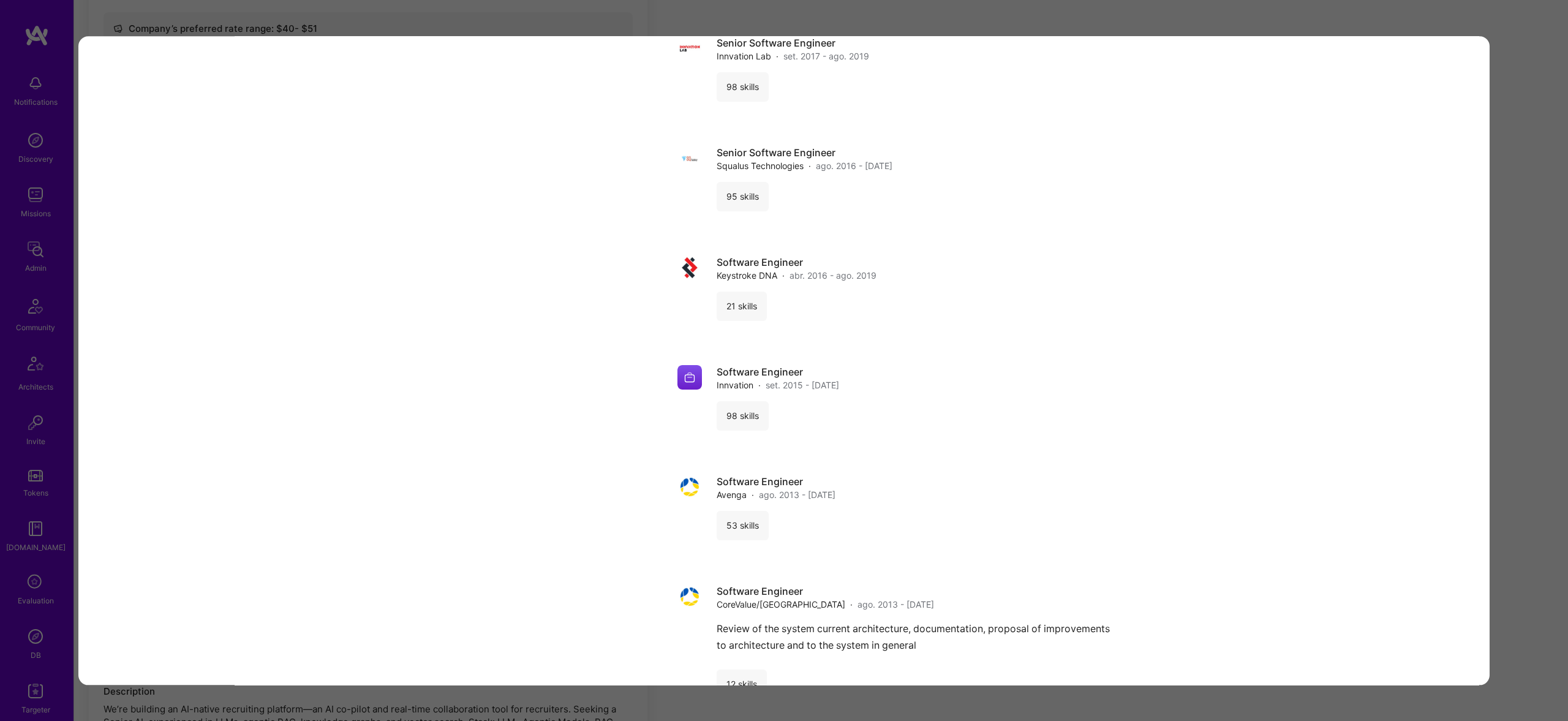
scroll to position [3949, 0]
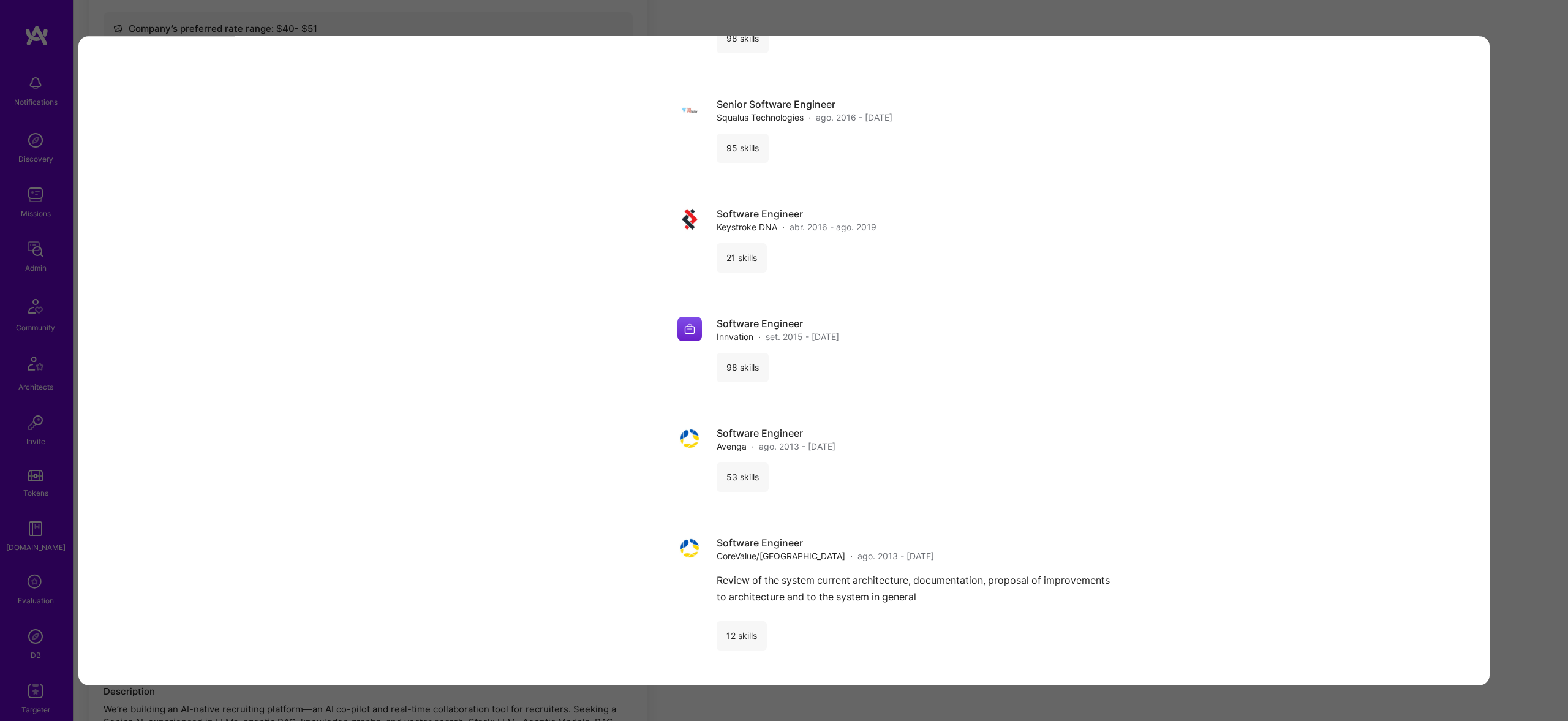
click at [1090, 13] on div "Application 3 of 4 Builder Missing Requirements Required Location See locations…" at bounding box center [784, 360] width 1568 height 721
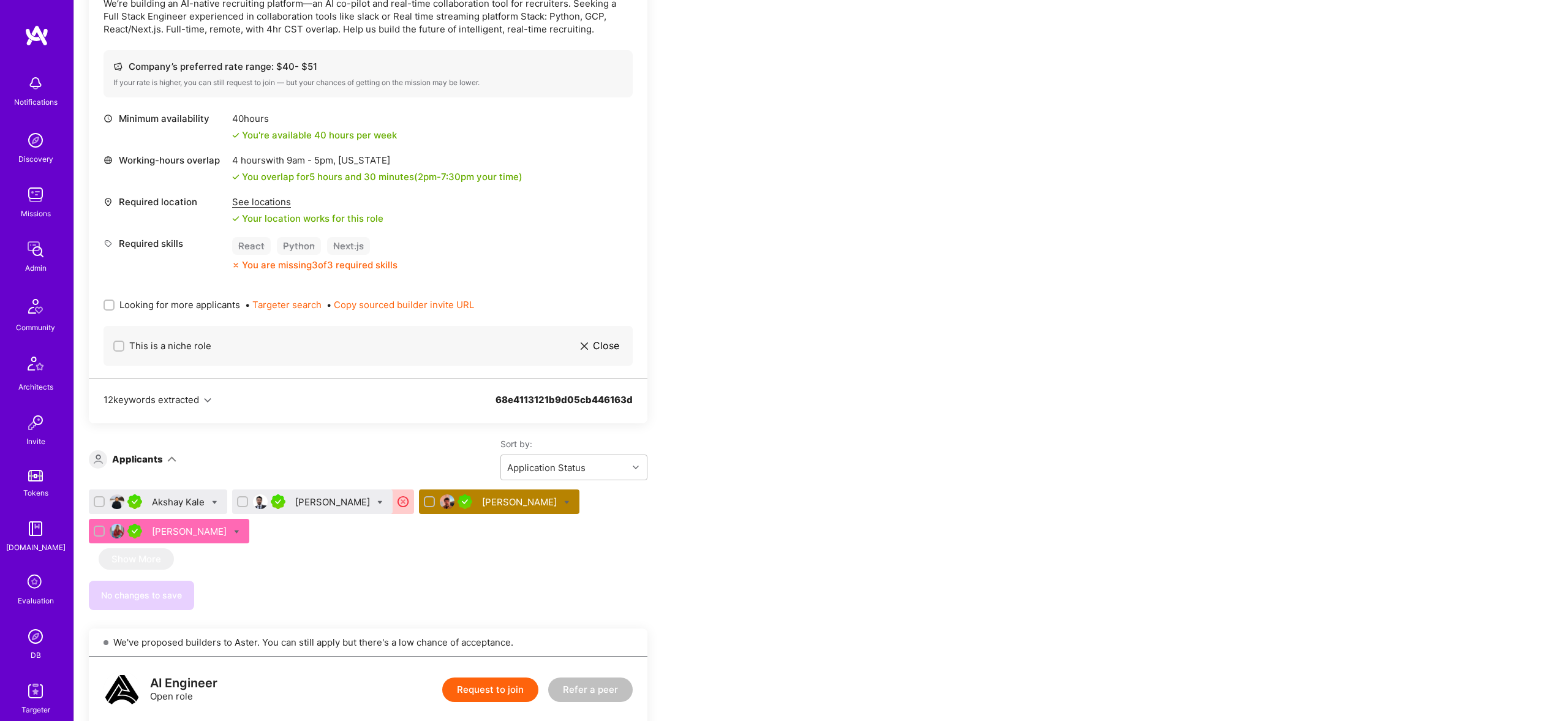
scroll to position [367, 0]
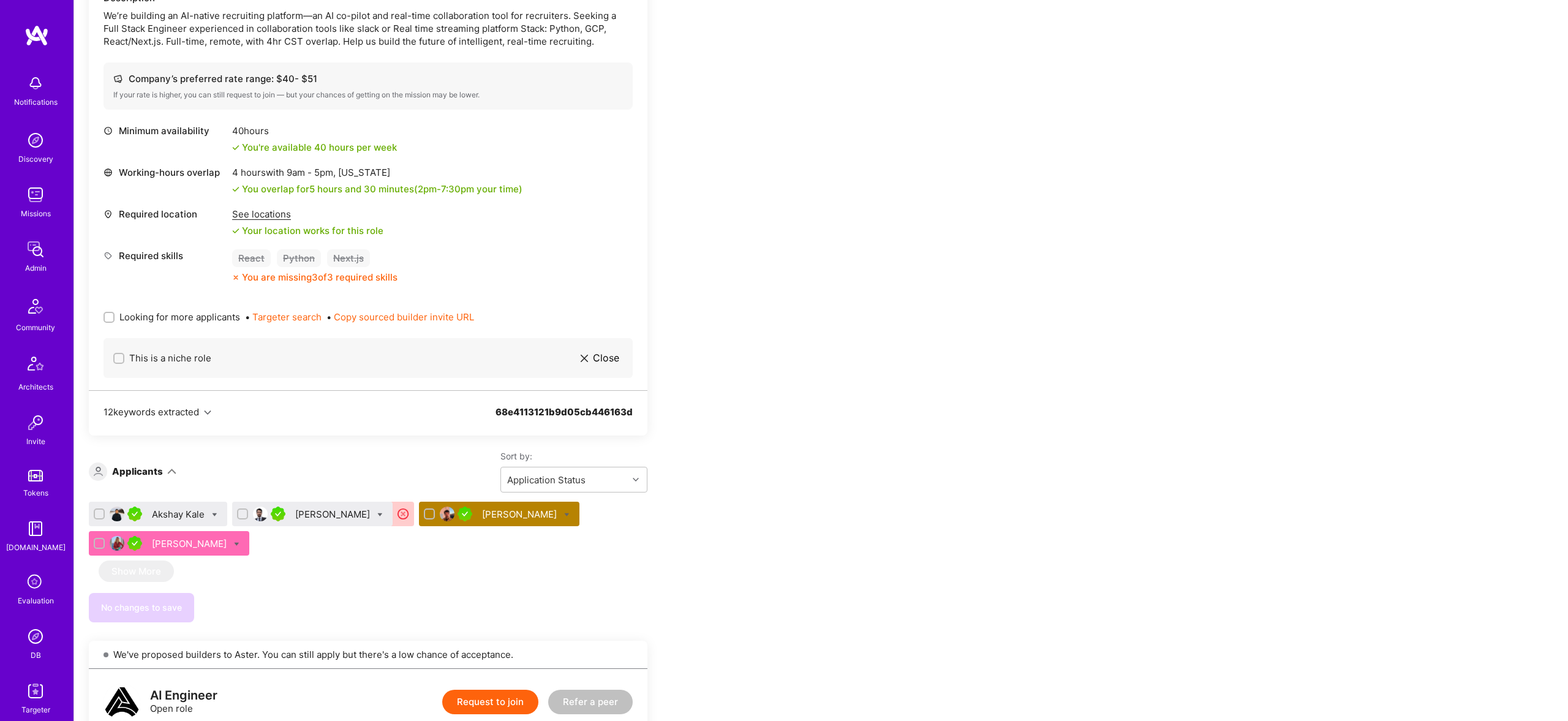
click at [205, 312] on span "Looking for more applicants" at bounding box center [180, 317] width 121 height 13
click at [115, 314] on input "Looking for more applicants" at bounding box center [110, 318] width 9 height 9
click at [208, 314] on span "Looking for more applicants" at bounding box center [180, 317] width 121 height 13
click at [115, 314] on input "Looking for more applicants" at bounding box center [110, 317] width 9 height 9
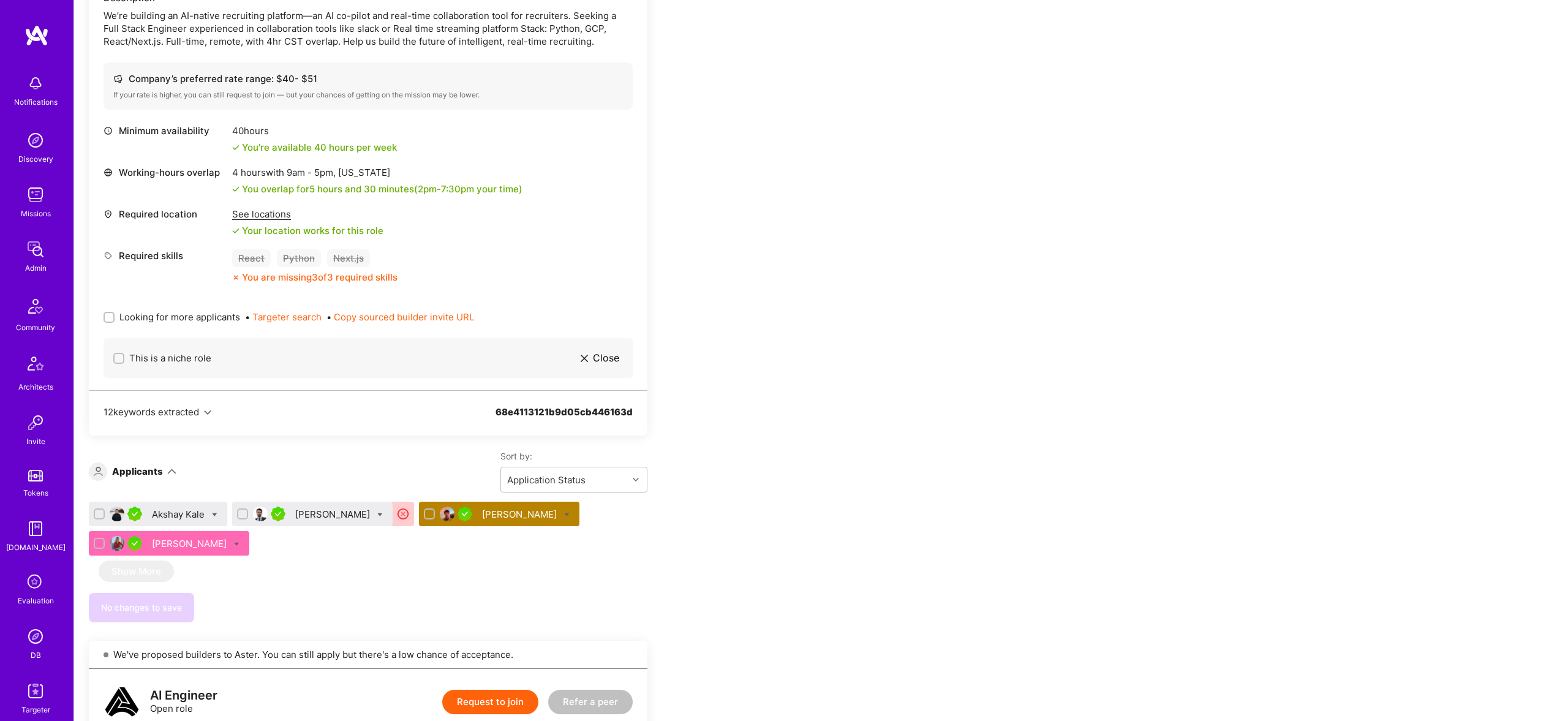
checkbox input "true"
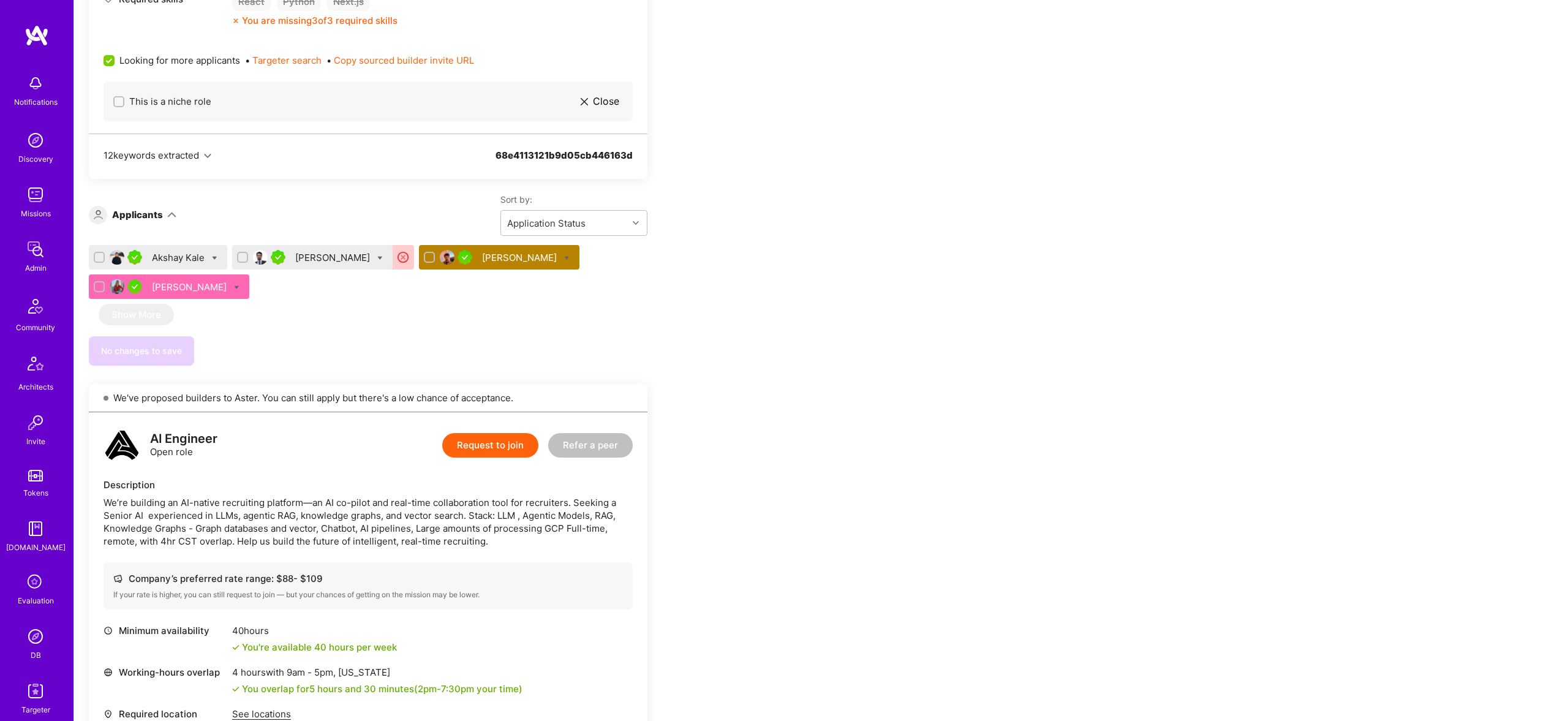
scroll to position [643, 0]
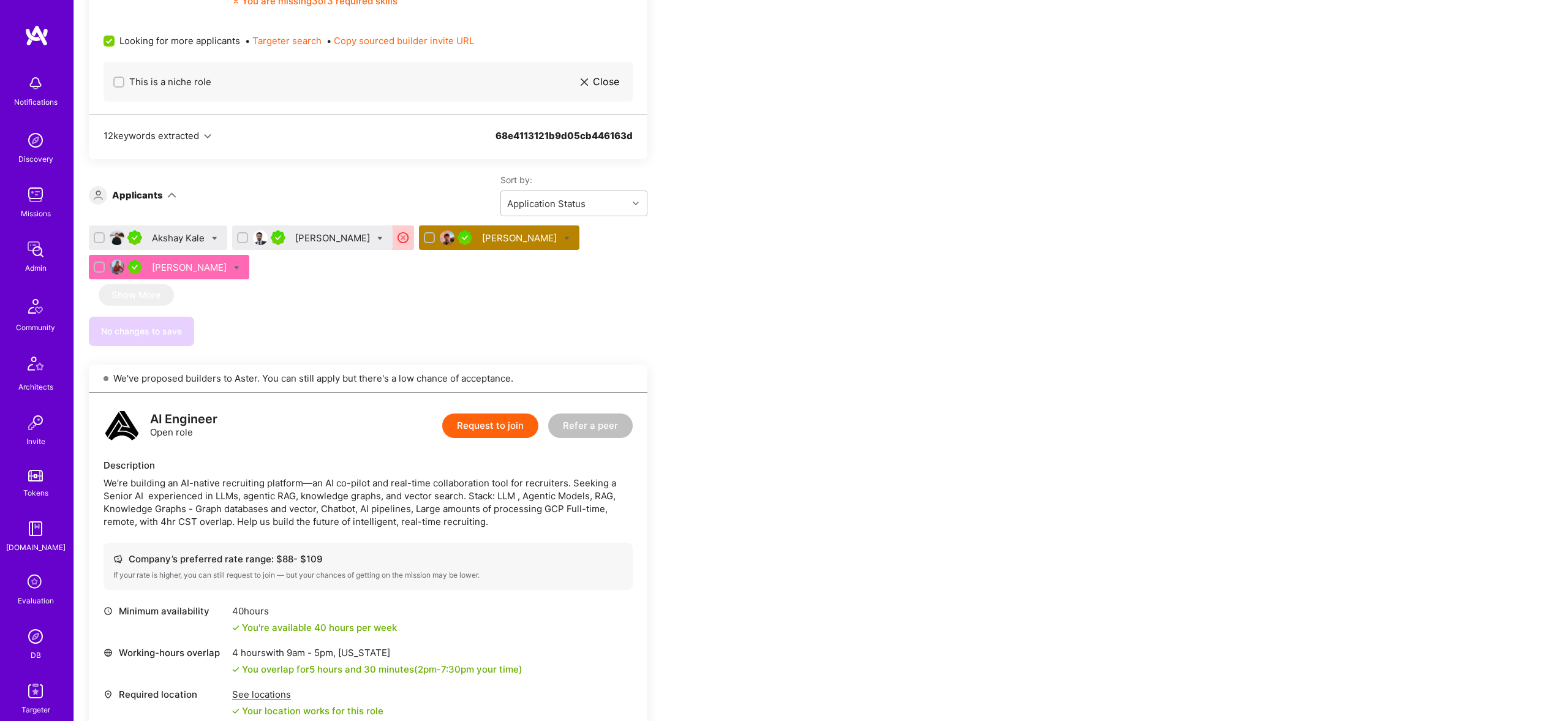
click at [167, 246] on div "Akshay Kale" at bounding box center [158, 237] width 138 height 24
drag, startPoint x: 329, startPoint y: 227, endPoint x: 332, endPoint y: 236, distance: 9.5
click at [329, 227] on div "[PERSON_NAME]" at bounding box center [312, 237] width 161 height 24
click at [332, 237] on div "[PERSON_NAME]" at bounding box center [333, 238] width 77 height 13
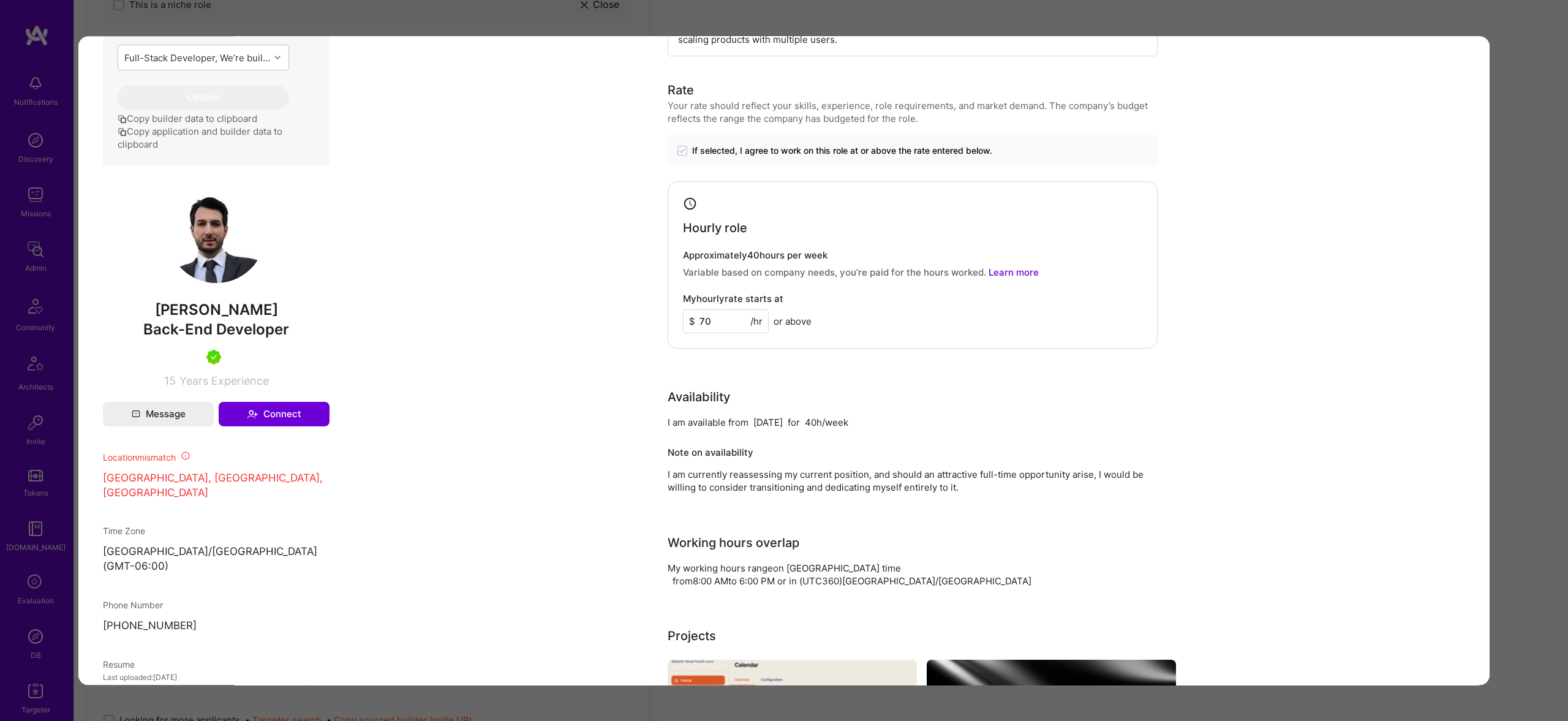
scroll to position [548, 0]
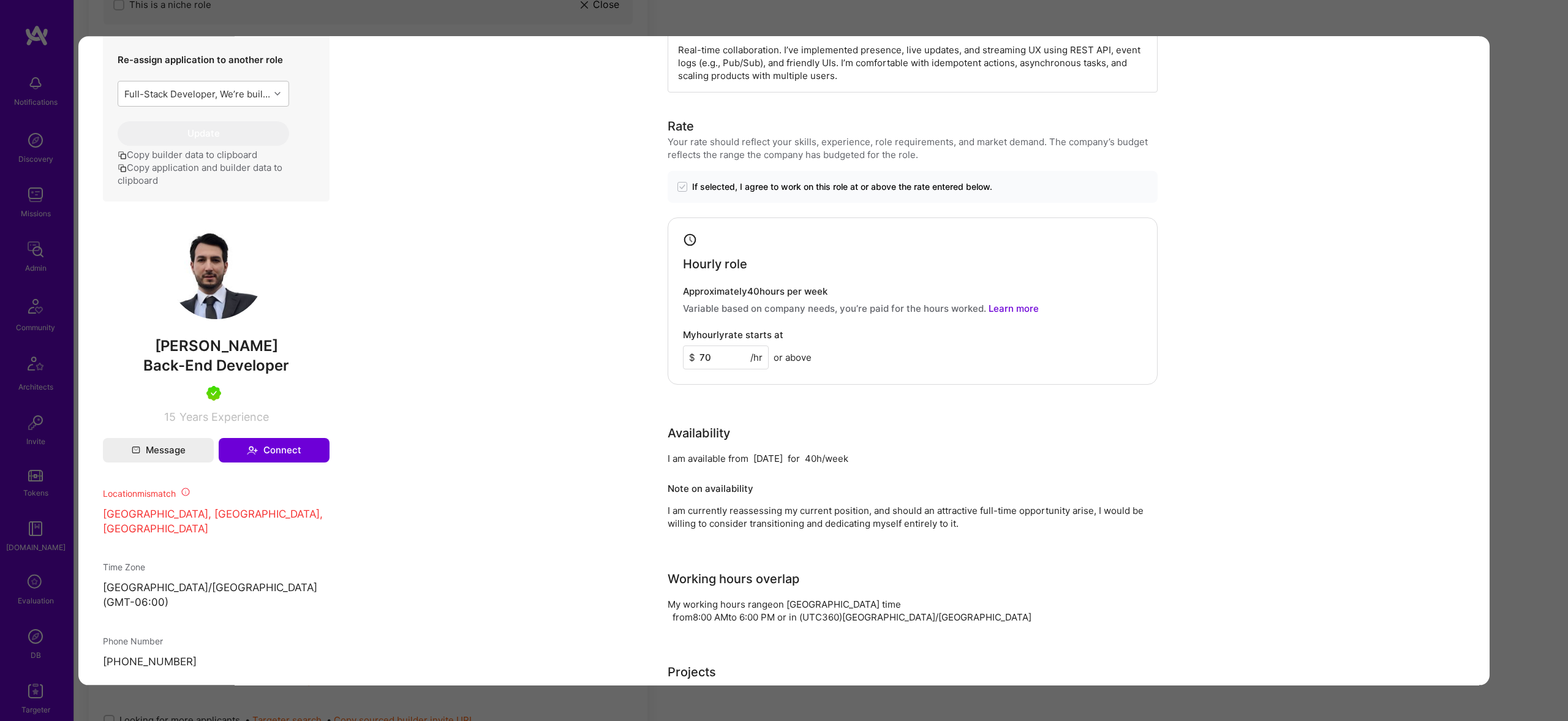
click at [623, 26] on div "Application 2 of 4 Builder Missing Requirements Rate $ 40 - $ 51 User set $ 70 …" at bounding box center [784, 360] width 1568 height 721
